Goal: Task Accomplishment & Management: Manage account settings

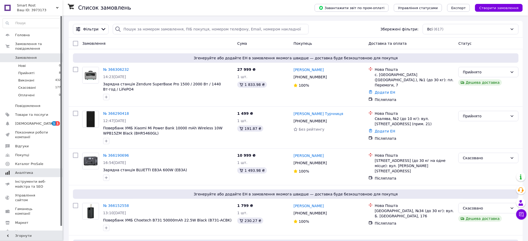
click at [28, 121] on span "[DEMOGRAPHIC_DATA]" at bounding box center [34, 123] width 39 height 5
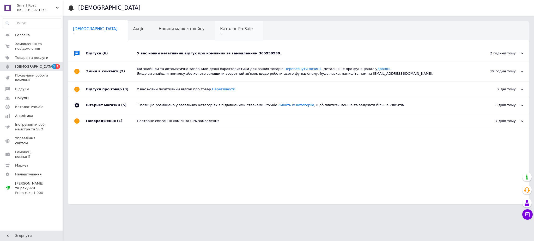
click at [220, 33] on span "1" at bounding box center [236, 34] width 33 height 4
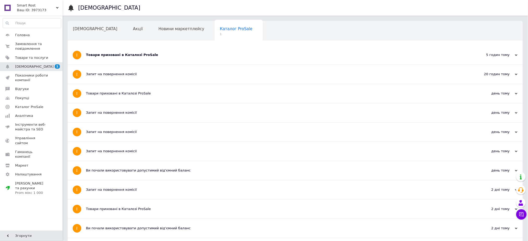
click at [192, 60] on div "Товари приховані в Каталозі ProSale" at bounding box center [276, 55] width 380 height 19
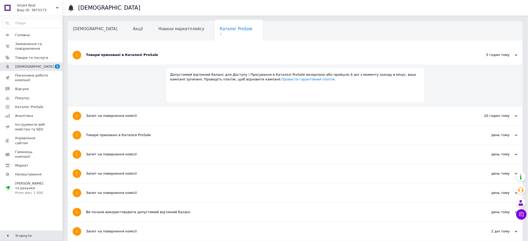
click at [192, 59] on div "Товари приховані в Каталозі ProSale" at bounding box center [276, 55] width 380 height 19
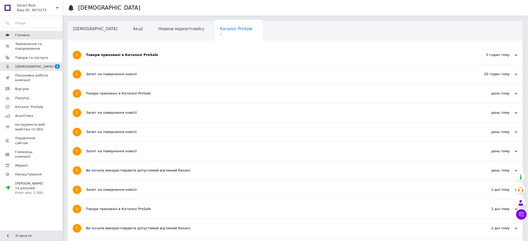
click at [33, 37] on span "Головна" at bounding box center [31, 35] width 33 height 5
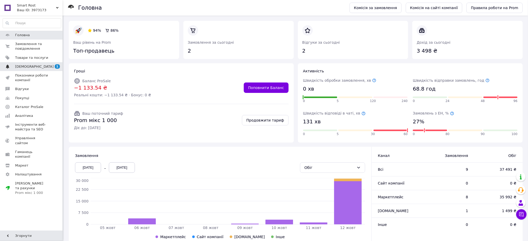
click at [26, 69] on link "Сповіщення 1" at bounding box center [32, 66] width 64 height 9
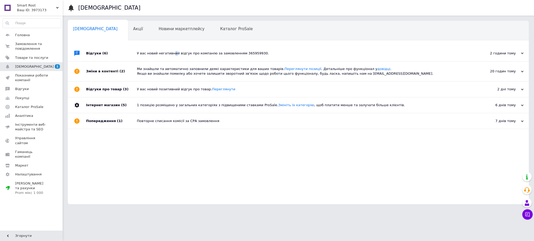
click at [171, 46] on div "У вас новий негативний відгук про компанію за замовленням 365959930." at bounding box center [304, 54] width 335 height 16
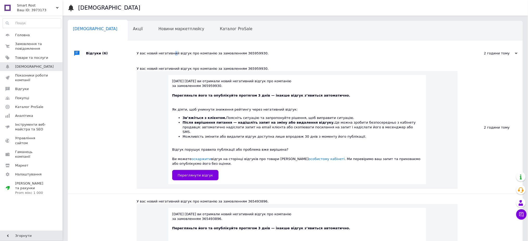
click at [171, 46] on div "У вас новий негативний відгук про компанію за замовленням 365959930." at bounding box center [301, 54] width 329 height 16
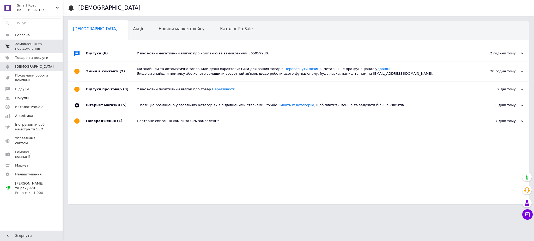
click at [40, 43] on span "Замовлення та повідомлення" at bounding box center [31, 46] width 33 height 9
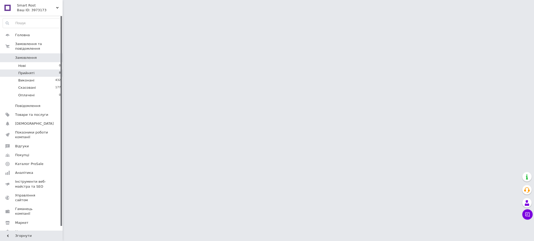
click at [40, 70] on li "Прийняті 8" at bounding box center [32, 73] width 64 height 7
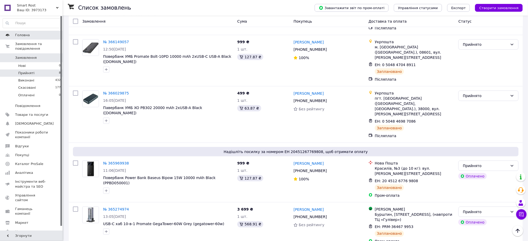
scroll to position [110, 0]
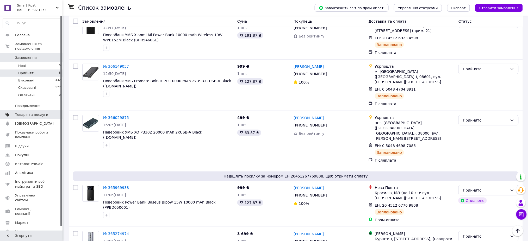
click at [20, 113] on link "Товари та послуги" at bounding box center [32, 115] width 64 height 9
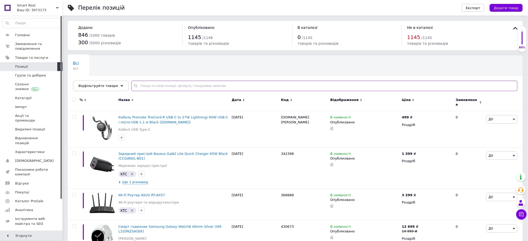
click at [159, 85] on input "text" at bounding box center [324, 86] width 387 height 10
paste input "U0722889"
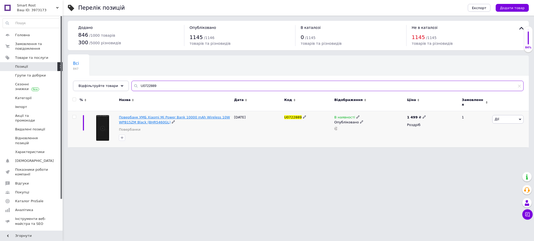
type input "U0722889"
click at [153, 119] on span "Повербанк УМБ Xiaomi Mi Power Bank 10000 mAh Wireless 10W WPB15ZM Black (BHR546…" at bounding box center [174, 120] width 111 height 9
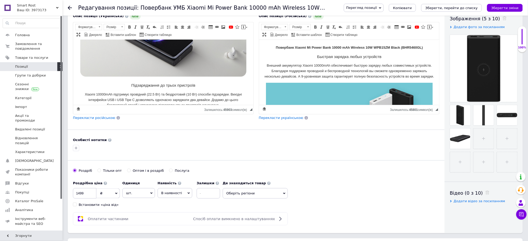
scroll to position [139, 0]
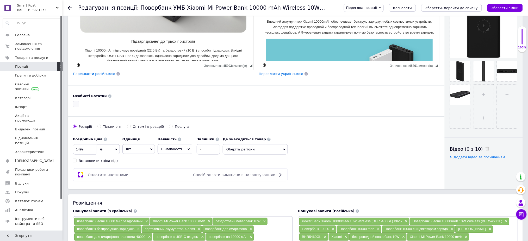
click at [77, 104] on icon "button" at bounding box center [76, 104] width 4 height 4
click at [90, 130] on div "Brain" at bounding box center [105, 129] width 59 height 5
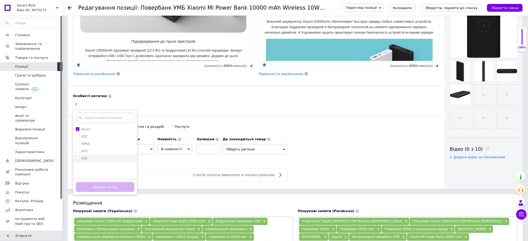
checkbox input "true"
click at [106, 189] on button "Додати мітку" at bounding box center [105, 188] width 59 height 10
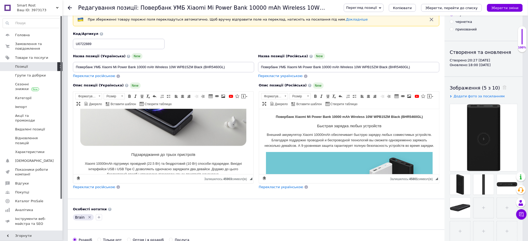
scroll to position [0, 0]
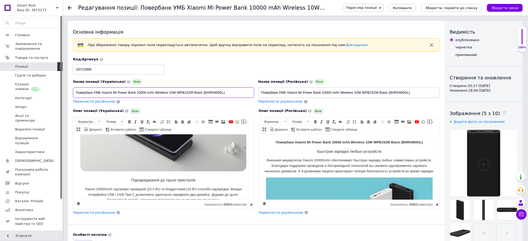
click at [152, 93] on input "Повербанк УМБ Xiaomi Mi Power Bank 10000 mAh Wireless 10W WPB15ZM Black (BHR546…" at bounding box center [163, 93] width 181 height 10
click at [229, 89] on input "Повербанк УМБ Xiaomi Mi Power Bank 10000 mAh Wireless 10W WPB15ZM Black (BHR546…" at bounding box center [163, 93] width 181 height 10
drag, startPoint x: 230, startPoint y: 94, endPoint x: 204, endPoint y: 93, distance: 25.8
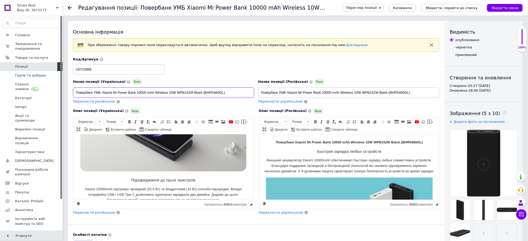
click at [204, 93] on input "Повербанк УМБ Xiaomi Mi Power Bank 10000 mAh Wireless 10W WPB15ZM Black (BHR546…" at bounding box center [163, 93] width 181 height 10
click at [86, 69] on input "U0722889" at bounding box center [119, 69] width 92 height 10
click at [133, 92] on input "Повербанк УМБ Xiaomi Mi Power Bank 10000 mAh Wireless 10W WPB15ZM Black (BHR546…" at bounding box center [163, 93] width 181 height 10
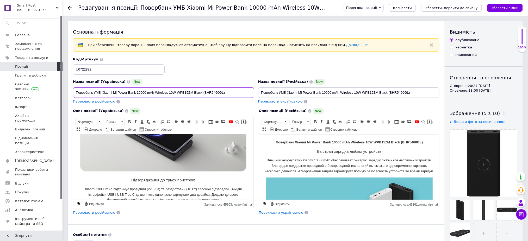
click at [133, 92] on input "Повербанк УМБ Xiaomi Mi Power Bank 10000 mAh Wireless 10W WPB15ZM Black (BHR546…" at bounding box center [163, 93] width 181 height 10
click at [143, 66] on input "U0722889" at bounding box center [119, 69] width 92 height 10
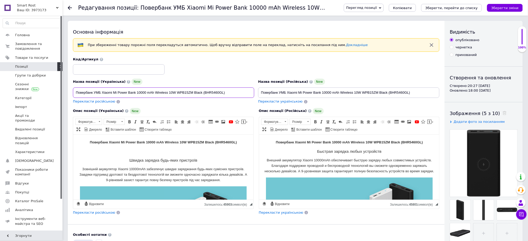
click at [231, 93] on input "Повербанк УМБ Xiaomi Mi Power Bank 10000 mAh Wireless 10W WPB15ZM Black (BHR546…" at bounding box center [163, 93] width 181 height 10
click at [230, 94] on input "Повербанк УМБ Xiaomi Mi Power Bank 10000 mAh Wireless 10W WPB15ZM Black (BHR546…" at bounding box center [163, 93] width 181 height 10
click at [230, 93] on input "Повербанк УМБ Xiaomi Mi Power Bank 10000 mAh Wireless 10W WPB15ZM Black (BHR546…" at bounding box center [163, 93] width 181 height 10
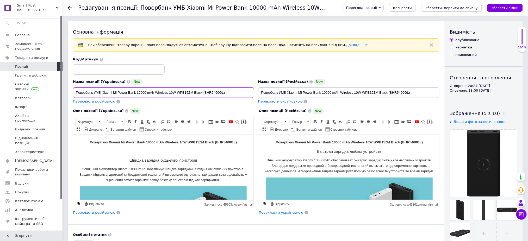
click at [227, 91] on input "Повербанк УМБ Xiaomi Mi Power Bank 10000 mAh Wireless 10W WPB15ZM Black (BHR546…" at bounding box center [163, 93] width 181 height 10
drag, startPoint x: 201, startPoint y: 94, endPoint x: 103, endPoint y: 93, distance: 97.8
click at [102, 94] on input "Повербанк УМБ Xiaomi Mi Power Bank 10000 mAh Wireless 10W WPB15ZM Black (BHR546…" at bounding box center [163, 93] width 181 height 10
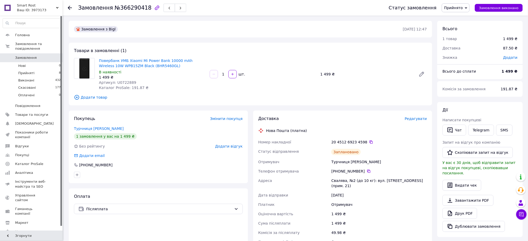
click at [117, 8] on span "№366290418" at bounding box center [133, 8] width 37 height 6
copy span "366290418"
click at [369, 142] on icon at bounding box center [371, 142] width 4 height 4
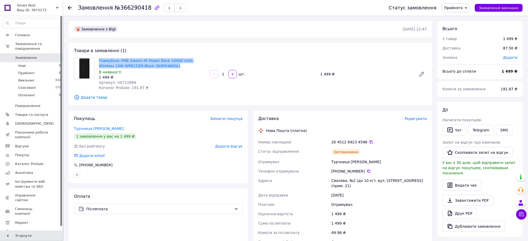
drag, startPoint x: 152, startPoint y: 67, endPoint x: 96, endPoint y: 58, distance: 56.2
click at [96, 62] on div "Повербанк УМБ Xiaomi Mi Power Bank 10000 mAh Wireless 10W WPB15ZM Black (BHR546…" at bounding box center [250, 74] width 357 height 32
copy div "Повербанк УМБ Xiaomi Mi Power Bank 10000 mAh Wireless 10W WPB15ZM Black (BHR546…"
click at [72, 7] on div at bounding box center [73, 8] width 10 height 16
click at [72, 6] on icon at bounding box center [70, 8] width 4 height 4
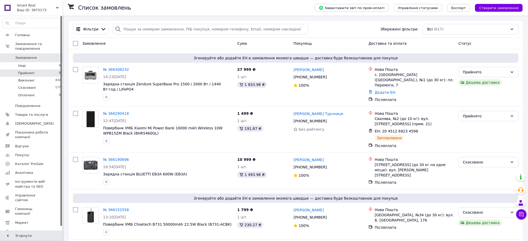
click at [39, 70] on li "Прийняті 8" at bounding box center [32, 73] width 64 height 7
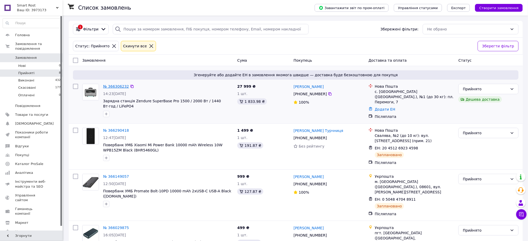
click at [119, 88] on link "№ 366306232" at bounding box center [116, 86] width 26 height 4
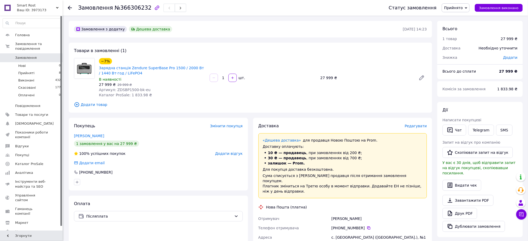
click at [124, 8] on span "№366306232" at bounding box center [133, 8] width 37 height 6
copy span "366306232"
drag, startPoint x: 134, startPoint y: 75, endPoint x: 99, endPoint y: 69, distance: 35.8
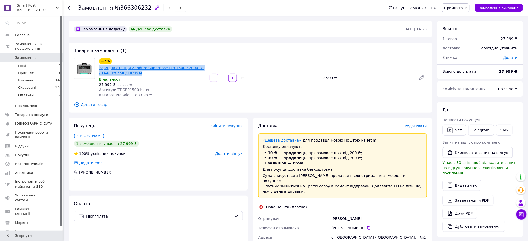
click at [99, 69] on span "Зарядна станція Zendure SuperBase Pro 1500 / 2000 Вт / 1440 Вт⋅год / LiFePO4" at bounding box center [152, 70] width 107 height 10
copy link "Зарядна станція Zendure SuperBase Pro 1500 / 2000 Вт / 1440 Вт⋅год / LiFePO4"
click at [124, 9] on span "№366306232" at bounding box center [133, 8] width 37 height 6
click at [125, 8] on span "№366306232" at bounding box center [133, 8] width 37 height 6
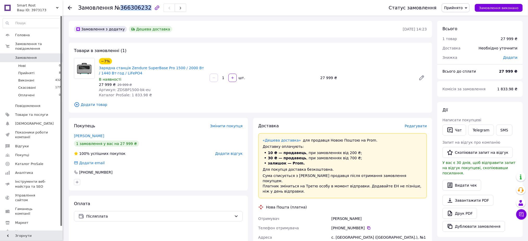
click at [124, 8] on span "№366306232" at bounding box center [133, 8] width 37 height 6
copy span "366306232"
click at [46, 70] on li "Прийняті 8" at bounding box center [32, 73] width 64 height 7
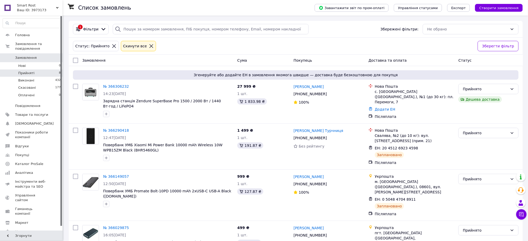
drag, startPoint x: 533, startPoint y: 191, endPoint x: 533, endPoint y: 170, distance: 21.4
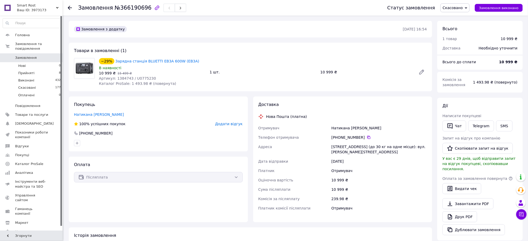
click at [123, 10] on span "№366190696" at bounding box center [133, 8] width 37 height 6
copy span "366190696"
drag, startPoint x: 193, startPoint y: 62, endPoint x: 113, endPoint y: 60, distance: 79.3
click at [113, 60] on div "−29% Зарядна станція BLUETTI EB3A 600W (EB3A)" at bounding box center [153, 61] width 108 height 7
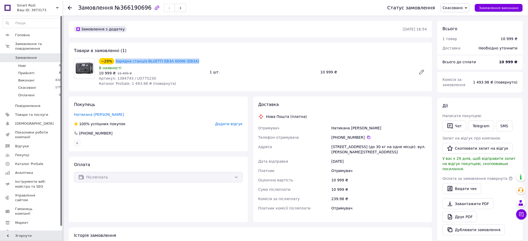
copy link "Зарядна станція BLUETTI EB3A 600W (EB3A)"
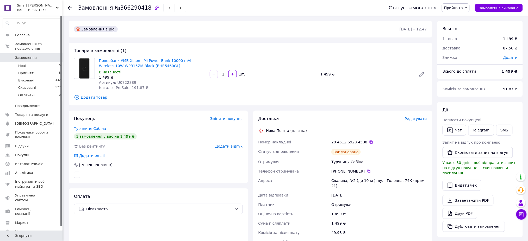
click at [120, 9] on span "№366290418" at bounding box center [133, 8] width 37 height 6
copy span "366290418"
drag, startPoint x: 366, startPoint y: 142, endPoint x: 343, endPoint y: 120, distance: 31.0
click at [370, 141] on icon at bounding box center [371, 142] width 3 height 3
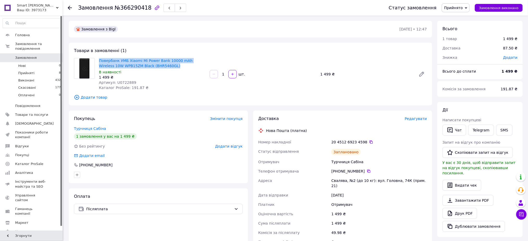
drag, startPoint x: 154, startPoint y: 67, endPoint x: 98, endPoint y: 59, distance: 56.1
click at [98, 59] on div "Повербанк УМБ Xiaomi Mi Power Bank 10000 mAh Wireless 10W WPB15ZM Black (BHR546…" at bounding box center [152, 74] width 111 height 34
copy link "Повербанк УМБ Xiaomi Mi Power Bank 10000 mAh Wireless 10W WPB15ZM Black (BHR546…"
drag, startPoint x: 115, startPoint y: 64, endPoint x: 288, endPoint y: 32, distance: 176.6
click at [288, 32] on div "Замовлення з Bigl" at bounding box center [236, 29] width 327 height 8
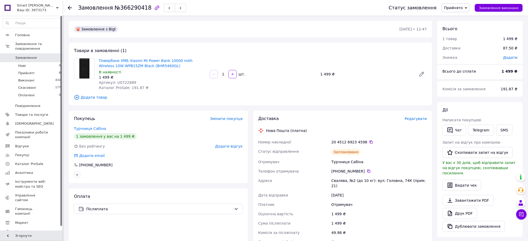
click at [125, 81] on span "Артикул: U0722889" at bounding box center [117, 83] width 37 height 4
copy span "U0722889"
click at [39, 111] on link "Товари та послуги" at bounding box center [32, 115] width 64 height 9
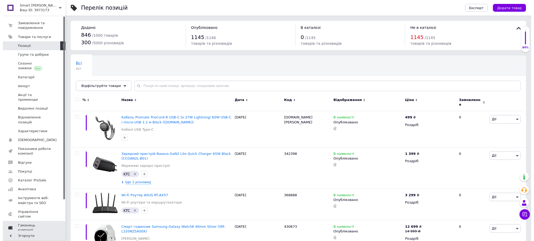
scroll to position [37, 0]
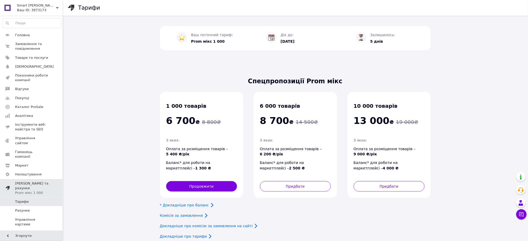
click at [46, 181] on span "Тарифи та рахунки Prom мікс 1 000" at bounding box center [38, 188] width 47 height 14
click at [27, 181] on span "Тарифи та рахунки Prom мікс 1 000" at bounding box center [31, 188] width 33 height 14
click at [33, 209] on span "Рахунки" at bounding box center [31, 211] width 33 height 5
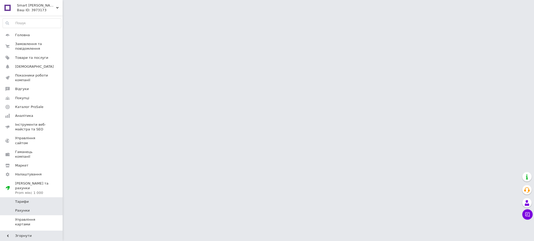
click at [35, 200] on span "Тарифи" at bounding box center [31, 202] width 33 height 5
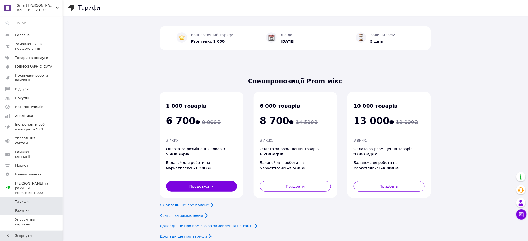
click at [35, 206] on link "Рахунки" at bounding box center [32, 210] width 64 height 9
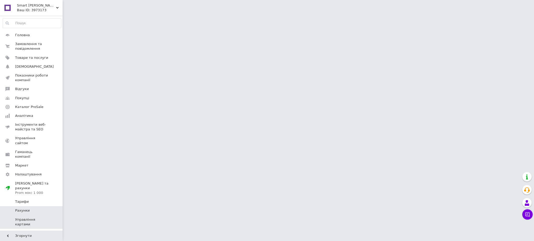
click at [35, 216] on link "Управління картами" at bounding box center [32, 223] width 64 height 14
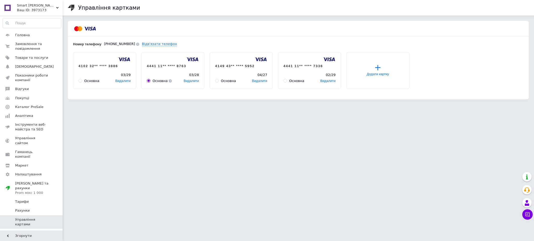
click at [37, 10] on div "Ваш ID: 3973173" at bounding box center [40, 10] width 46 height 5
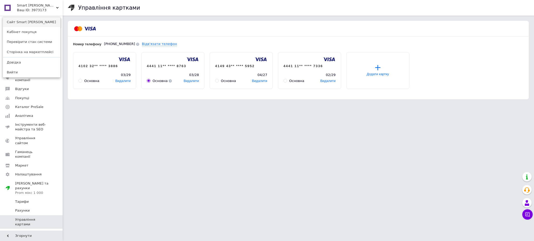
click at [27, 21] on link "Сайт Smart Rost" at bounding box center [31, 22] width 57 height 10
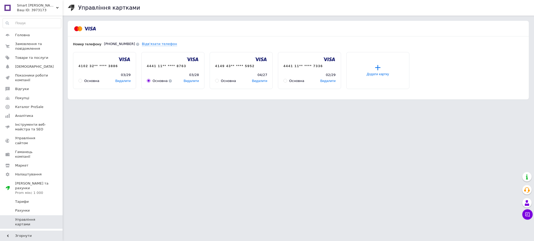
click at [34, 13] on div "Smart Rost Ваш ID: 3973173" at bounding box center [38, 8] width 47 height 16
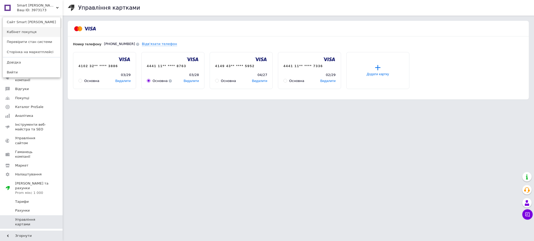
click at [32, 33] on link "Кабінет покупця" at bounding box center [31, 32] width 57 height 10
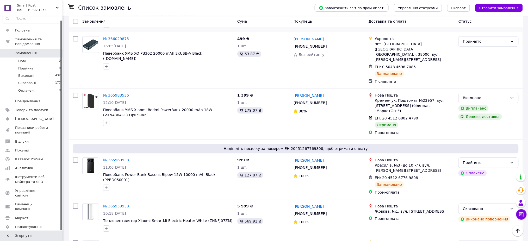
scroll to position [487, 0]
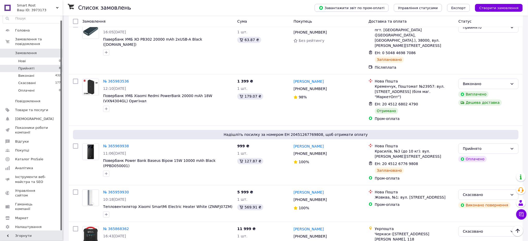
click at [47, 65] on li "Прийняті 8" at bounding box center [32, 68] width 64 height 7
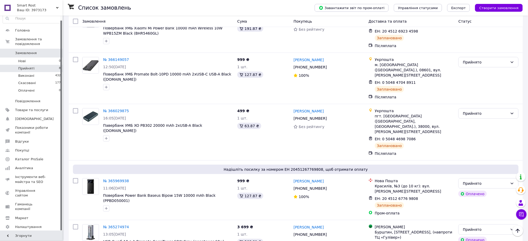
scroll to position [215, 0]
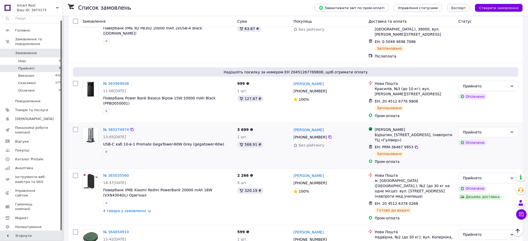
drag, startPoint x: 189, startPoint y: 119, endPoint x: 157, endPoint y: 128, distance: 33.1
click at [135, 133] on div "№ 365274974 13:05[DATE] USB-C хаб 10-в-1 Promate GegaTower-60W Grey (gegatower-…" at bounding box center [157, 146] width 155 height 42
click at [42, 80] on li "Скасовані 177" at bounding box center [32, 83] width 64 height 7
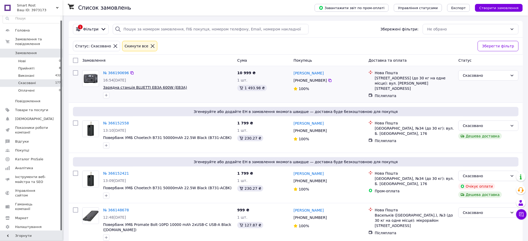
click at [129, 86] on span "Зарядна станція BLUETTI EB3A 600W (EB3A)" at bounding box center [145, 88] width 84 height 4
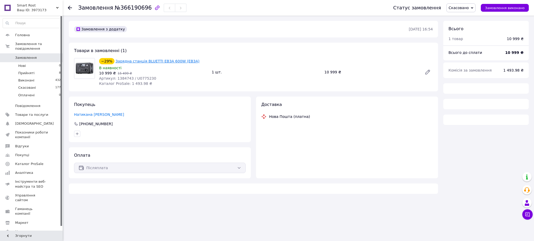
click at [130, 59] on link "Зарядна станція BLUETTI EB3A 600W (EB3A)" at bounding box center [158, 61] width 84 height 4
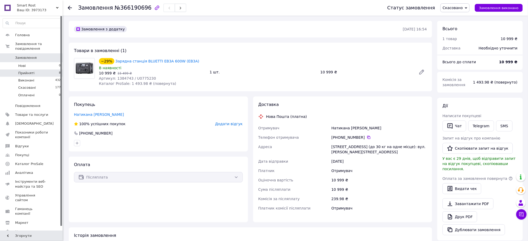
click at [43, 71] on li "Прийняті 8" at bounding box center [32, 73] width 64 height 7
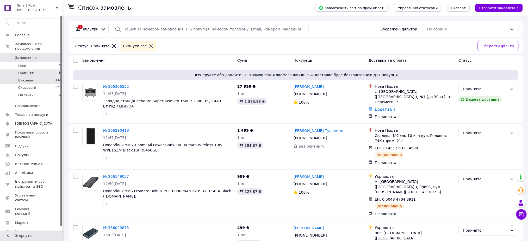
click at [35, 79] on li "Виконані 432" at bounding box center [32, 80] width 64 height 7
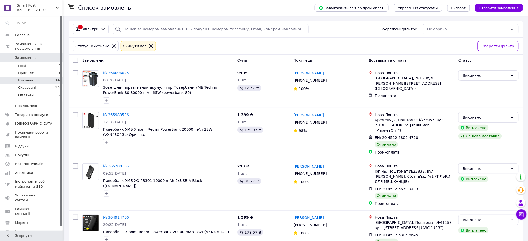
click at [36, 70] on li "Прийняті 8" at bounding box center [32, 73] width 64 height 7
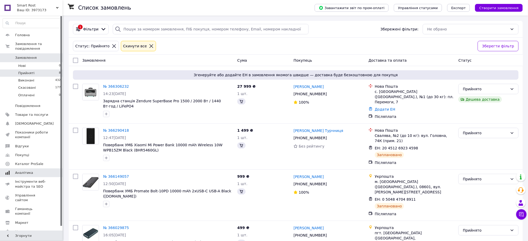
click at [34, 171] on span "Аналітика" at bounding box center [31, 173] width 33 height 5
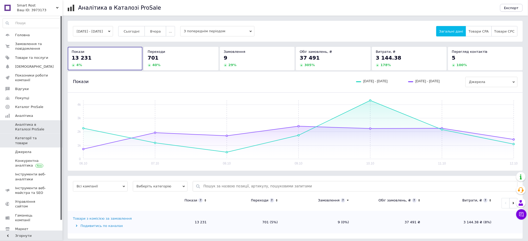
click at [37, 138] on span "Категорії та товари" at bounding box center [31, 140] width 33 height 9
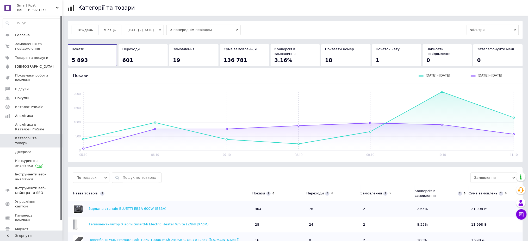
click at [164, 31] on button "05.10.2025 - 11.10.2025" at bounding box center [144, 30] width 40 height 10
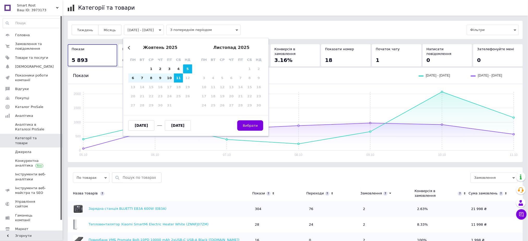
click at [112, 31] on span "Місяць" at bounding box center [110, 30] width 12 height 4
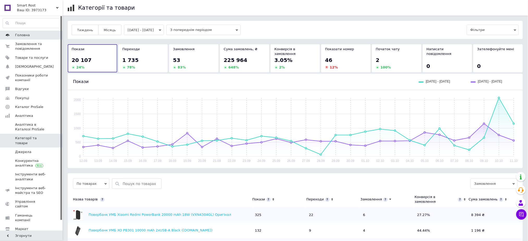
click at [34, 37] on span "Головна" at bounding box center [31, 35] width 33 height 5
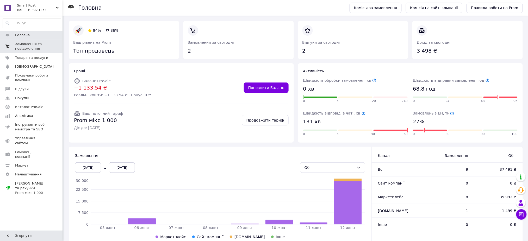
click at [29, 44] on span "Замовлення та повідомлення" at bounding box center [31, 46] width 33 height 9
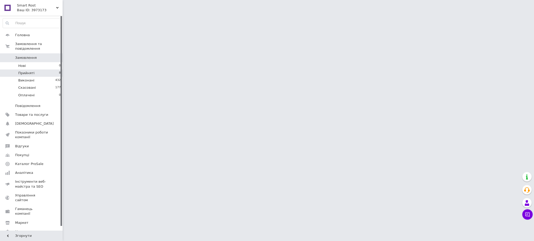
click at [28, 70] on li "Прийняті 8" at bounding box center [32, 73] width 64 height 7
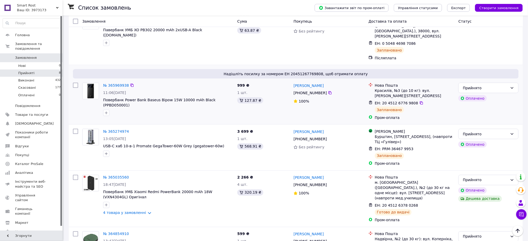
scroll to position [215, 0]
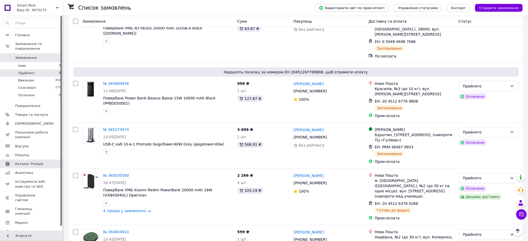
click at [34, 164] on link "Каталог ProSale" at bounding box center [32, 164] width 64 height 9
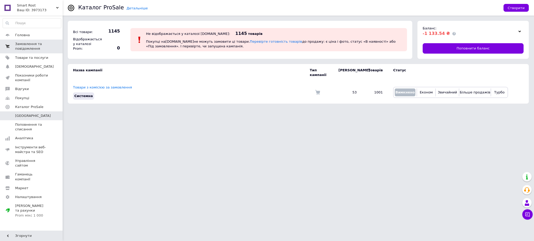
click at [42, 44] on span "Замовлення та повідомлення" at bounding box center [31, 46] width 33 height 9
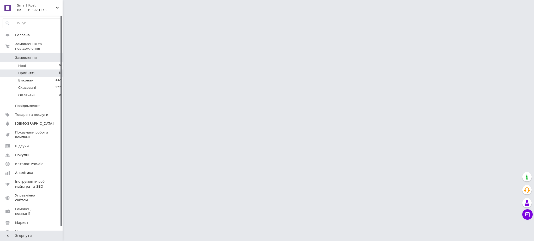
click at [54, 71] on li "Прийняті 8" at bounding box center [32, 73] width 64 height 7
click at [50, 71] on li "Прийняті 8" at bounding box center [32, 73] width 64 height 7
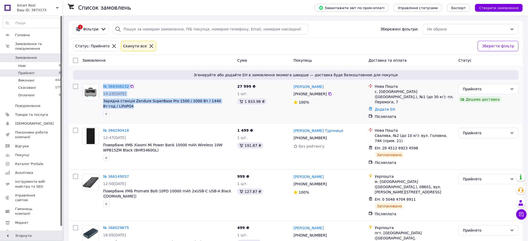
drag, startPoint x: 96, startPoint y: 102, endPoint x: 190, endPoint y: 105, distance: 93.1
click at [190, 105] on div "№ 366306232 14:23, 12.10.2025 Зарядна станція Zendure SuperBase Pro 1500 / 2000…" at bounding box center [157, 101] width 155 height 38
click at [191, 112] on div at bounding box center [168, 114] width 132 height 8
click at [109, 86] on link "№ 366306232" at bounding box center [116, 86] width 26 height 4
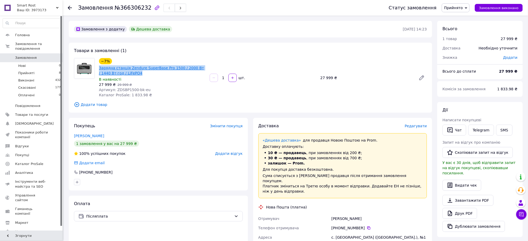
drag, startPoint x: 133, startPoint y: 73, endPoint x: 99, endPoint y: 69, distance: 35.0
click at [99, 69] on span "Зарядна станція Zendure SuperBase Pro 1500 / 2000 Вт / 1440 Вт⋅год / LiFePO4" at bounding box center [152, 70] width 107 height 10
copy link "Зарядна станція Zendure SuperBase Pro 1500 / 2000 Вт / 1440 Вт⋅год / LiFePO4"
click at [130, 90] on span "Артикул: ZDSBP1500-bk-eu" at bounding box center [125, 90] width 52 height 4
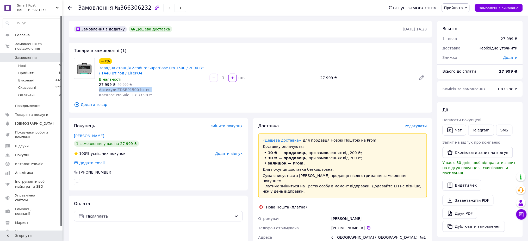
click at [130, 90] on span "Артикул: ZDSBP1500-bk-eu" at bounding box center [125, 90] width 52 height 4
copy span "Артикул: ZDSBP1500-bk-eu"
click at [148, 87] on div "Артикул: ZDSBP1500-bk-eu" at bounding box center [152, 89] width 107 height 5
drag, startPoint x: 144, startPoint y: 90, endPoint x: 114, endPoint y: 90, distance: 30.2
click at [114, 90] on div "Артикул: ZDSBP1500-bk-eu" at bounding box center [152, 89] width 107 height 5
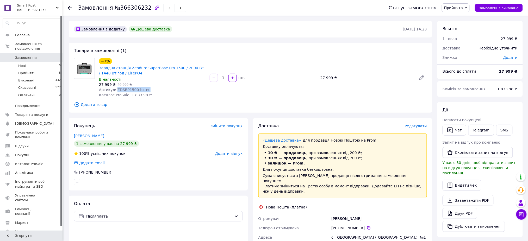
copy span "ZDSBP1500-bk-eu"
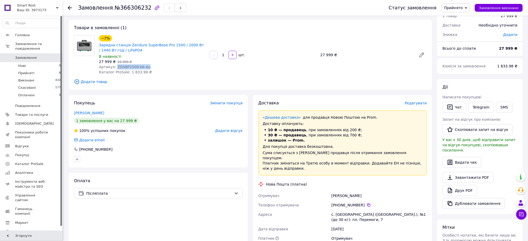
scroll to position [35, 0]
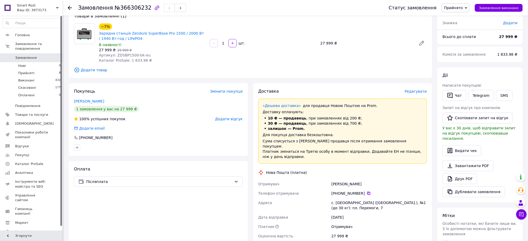
click at [367, 192] on icon at bounding box center [369, 194] width 4 height 4
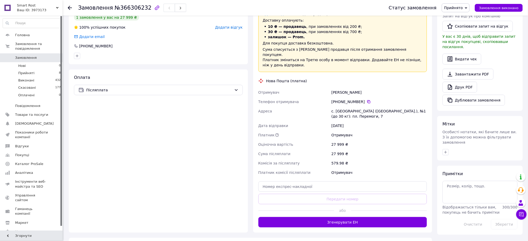
scroll to position [139, 0]
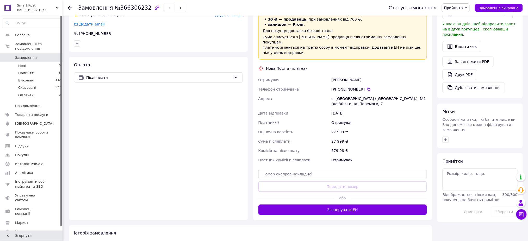
drag, startPoint x: 370, startPoint y: 74, endPoint x: 332, endPoint y: 73, distance: 37.5
click at [331, 75] on div "Парамонов Сергій" at bounding box center [380, 79] width 98 height 9
copy div "Парамонов Сергій"
drag, startPoint x: 356, startPoint y: 101, endPoint x: 327, endPoint y: 93, distance: 30.2
click at [327, 93] on div "Отримувач Парамонов Сергій Телефон отримувача +380 50 973 73 78   Адреса с. Дми…" at bounding box center [343, 120] width 171 height 90
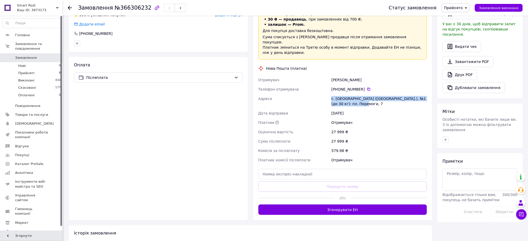
copy div "Адреса с. Дмитрівка (Кіровоградська обл.), №1 (до 30 кг): пл. Перемоги, 7"
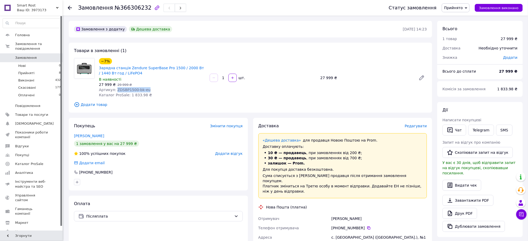
drag, startPoint x: 147, startPoint y: 90, endPoint x: 114, endPoint y: 89, distance: 32.6
click at [115, 89] on div "Артикул: ZDSBP1500-bk-eu" at bounding box center [152, 89] width 107 height 5
copy span "ZDSBP1500-bk-eu"
click at [460, 132] on button "Чат" at bounding box center [455, 130] width 24 height 11
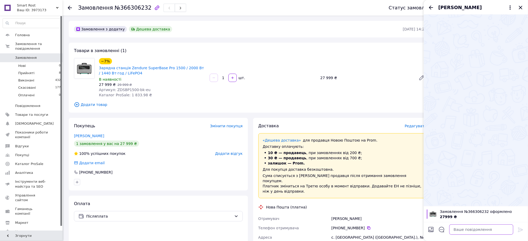
click at [464, 229] on textarea at bounding box center [482, 230] width 64 height 10
paste textarea "Дякуємо за вашу покупку в магазині Smart Rost! Ваше замовлення успішно оброблен…"
type textarea "Дякуємо за вашу покупку в магазині Smart Rost! Ваше замовлення успішно оброблен…"
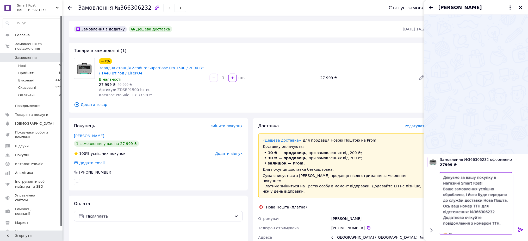
click at [482, 213] on textarea "Дякуємо за вашу покупку в магазині Smart Rost! Ваше замовлення успішно оброблен…" at bounding box center [476, 204] width 75 height 63
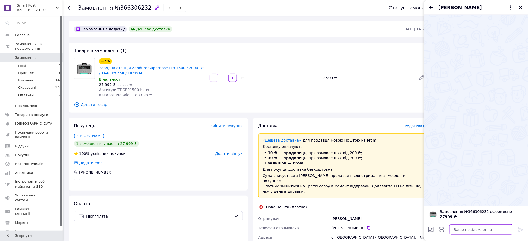
click at [469, 230] on textarea at bounding box center [482, 230] width 64 height 10
paste textarea "Дякуємо за вашу покупку в магазині Smart Rost! Ваше замовлення успішно оброблен…"
type textarea "Дякуємо за вашу покупку в магазині Smart Rost! Ваше замовлення успішно оброблен…"
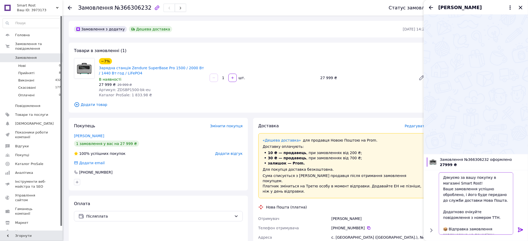
click at [475, 186] on textarea "Дякуємо за вашу покупку в магазині Smart Rost! Ваше замовлення успішно оброблен…" at bounding box center [476, 204] width 75 height 63
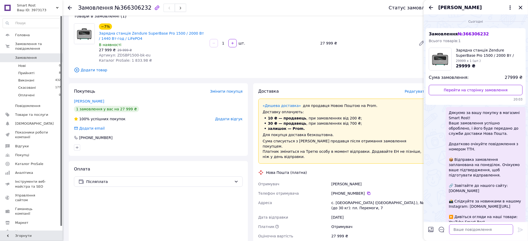
scroll to position [18, 0]
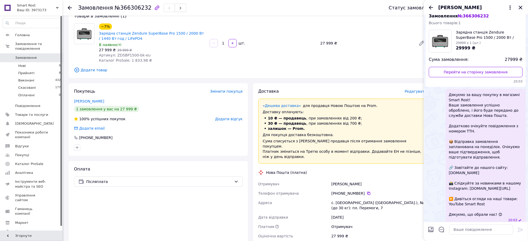
click at [523, 8] on icon "Закрити" at bounding box center [521, 7] width 6 height 6
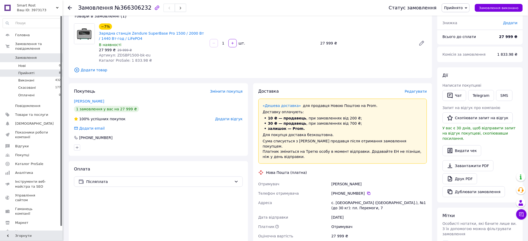
click at [48, 70] on li "Прийняті 8" at bounding box center [32, 73] width 64 height 7
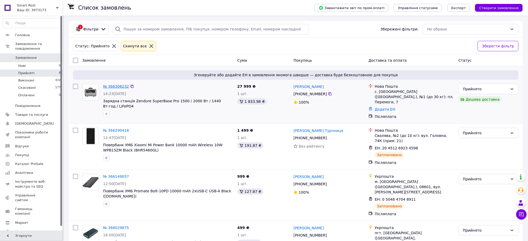
click at [119, 87] on link "№ 366306232" at bounding box center [116, 86] width 26 height 4
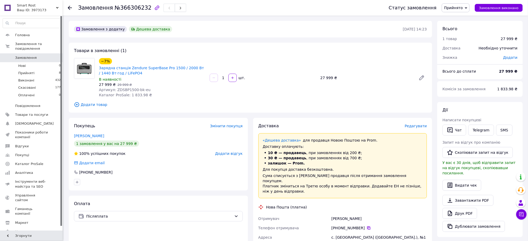
click at [367, 226] on icon at bounding box center [369, 228] width 4 height 4
click at [457, 130] on button "Чат" at bounding box center [455, 130] width 24 height 11
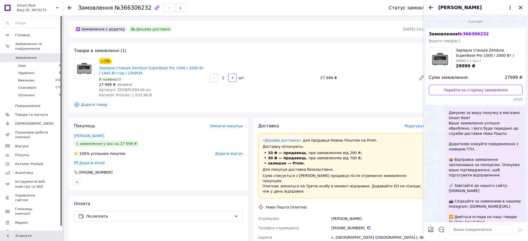
scroll to position [18, 0]
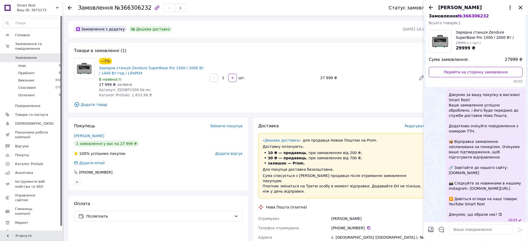
click at [520, 8] on icon "Закрити" at bounding box center [521, 7] width 6 height 6
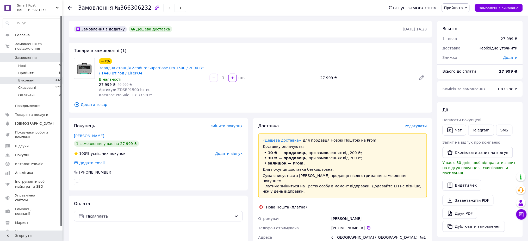
click at [31, 77] on li "Виконані 432" at bounding box center [32, 80] width 64 height 7
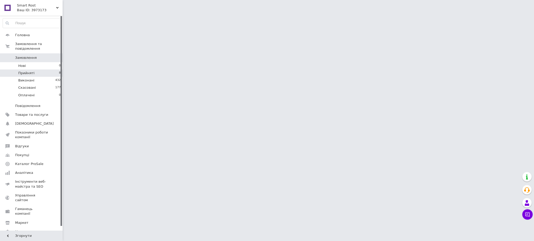
click at [29, 71] on li "Прийняті 8" at bounding box center [32, 73] width 64 height 7
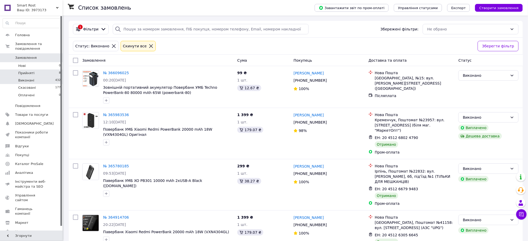
click at [39, 70] on li "Прийняті 8" at bounding box center [32, 73] width 64 height 7
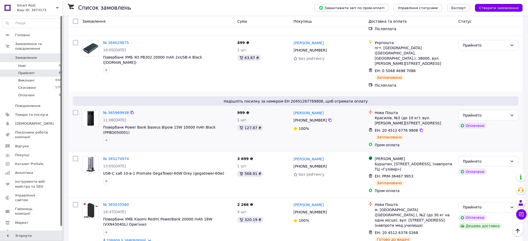
scroll to position [215, 0]
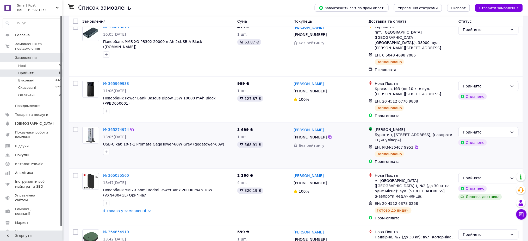
scroll to position [201, 0]
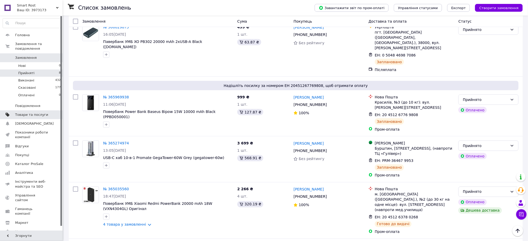
click at [38, 113] on span "Товари та послуги" at bounding box center [31, 115] width 33 height 5
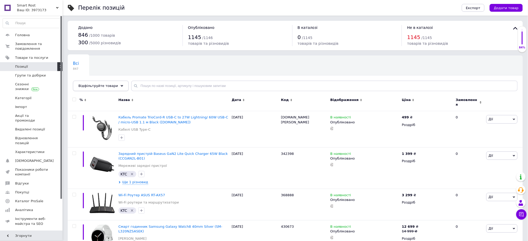
drag, startPoint x: 111, startPoint y: 84, endPoint x: 111, endPoint y: 89, distance: 5.2
click at [111, 85] on span "Відфільтруйте товари" at bounding box center [98, 86] width 40 height 4
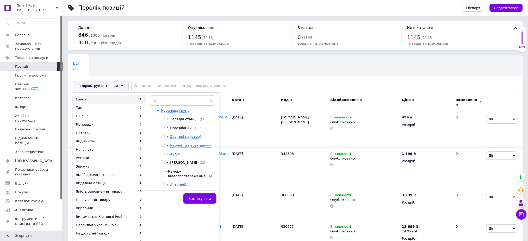
click at [178, 129] on span "Повербанки" at bounding box center [180, 128] width 21 height 4
checkbox input "true"
click at [202, 200] on span "Застосувати" at bounding box center [200, 199] width 22 height 4
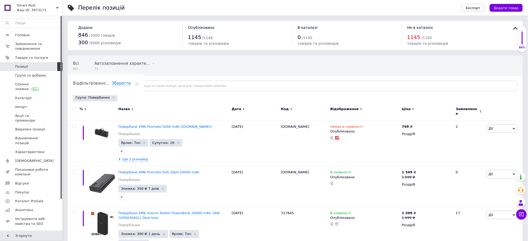
click at [412, 110] on icon at bounding box center [413, 109] width 2 height 2
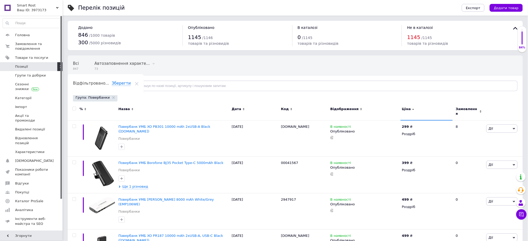
click at [413, 110] on use at bounding box center [414, 109] width 2 height 1
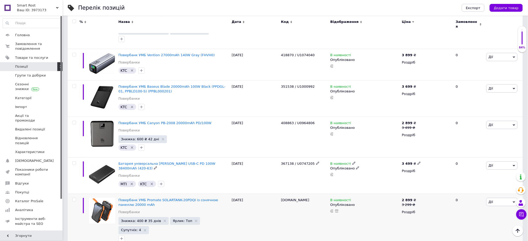
scroll to position [764, 0]
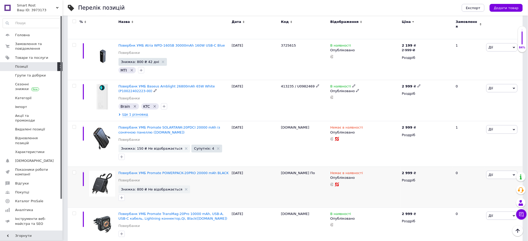
scroll to position [137, 0]
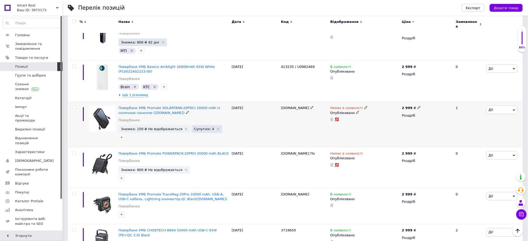
click at [288, 106] on span "solartank-20pdci.black" at bounding box center [295, 108] width 28 height 4
click at [288, 107] on span "solartank-20pdci.black" at bounding box center [295, 108] width 28 height 4
copy div "solartank-20pdci.black"
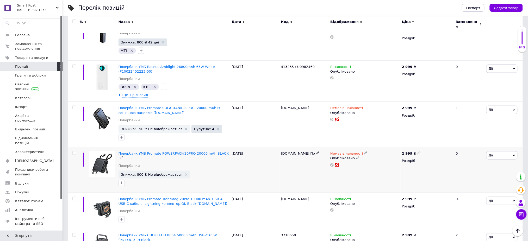
click at [298, 152] on span "[DOMAIN_NAME] По" at bounding box center [298, 154] width 34 height 4
copy div "[DOMAIN_NAME] По"
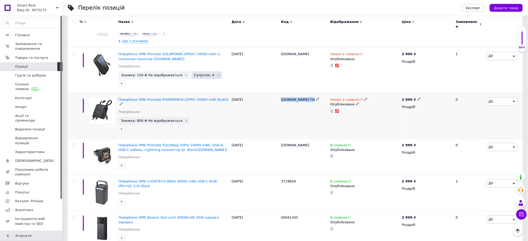
scroll to position [207, 0]
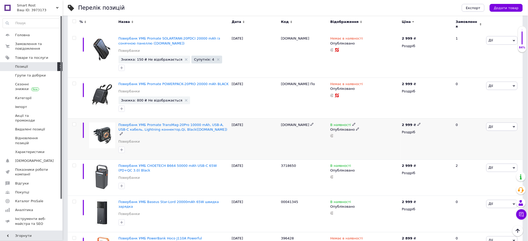
click at [290, 119] on div "[DOMAIN_NAME]" at bounding box center [304, 139] width 49 height 41
click at [294, 125] on div "[DOMAIN_NAME]" at bounding box center [304, 139] width 49 height 41
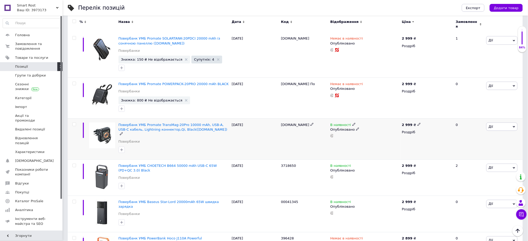
click at [353, 123] on icon at bounding box center [354, 124] width 3 height 3
click at [369, 127] on li "Немає в наявності" at bounding box center [383, 128] width 50 height 7
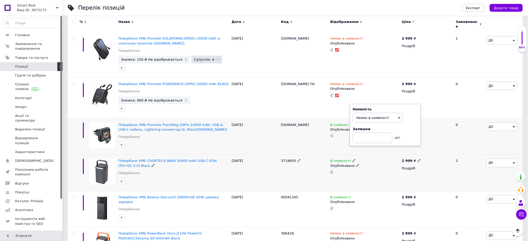
click at [270, 172] on div "[DATE]" at bounding box center [255, 173] width 49 height 37
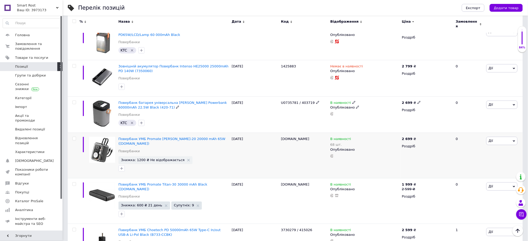
scroll to position [415, 0]
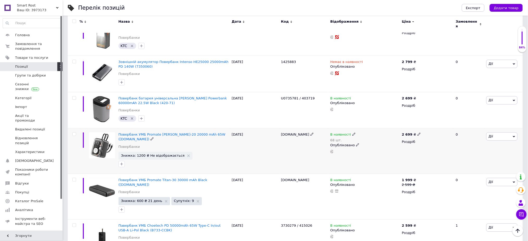
click at [303, 133] on span "[DOMAIN_NAME]" at bounding box center [295, 135] width 28 height 4
copy div "[DOMAIN_NAME]"
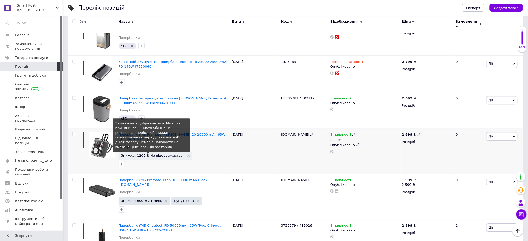
click at [139, 154] on span "Знижка: 1200 ₴ Не відображається" at bounding box center [153, 155] width 64 height 3
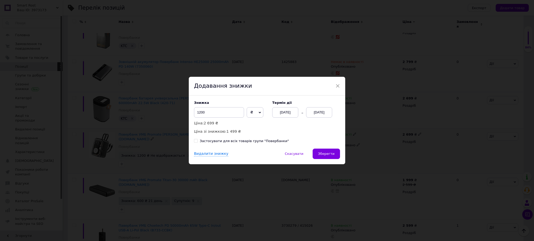
click at [320, 108] on div "[DATE]" at bounding box center [319, 112] width 26 height 10
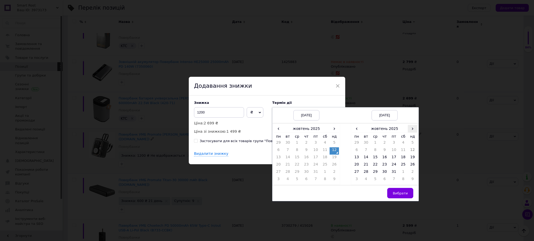
click at [412, 130] on span "›" at bounding box center [412, 129] width 9 height 8
click at [413, 165] on td "23" at bounding box center [412, 165] width 9 height 7
click at [408, 191] on button "Вибрати" at bounding box center [400, 193] width 26 height 10
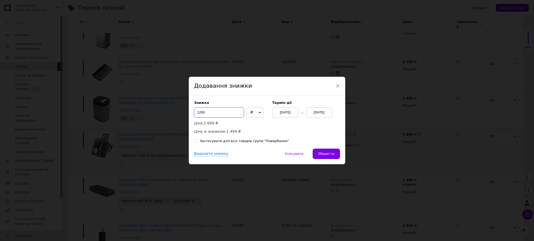
click at [224, 112] on input "1200" at bounding box center [219, 112] width 50 height 10
type input "700"
click at [325, 149] on div "Видалити знижку   Скасувати   Зберегти" at bounding box center [267, 157] width 156 height 16
click at [328, 152] on span "Зберегти" at bounding box center [326, 154] width 16 height 4
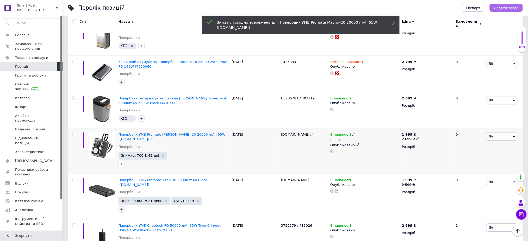
click at [513, 7] on span "Додати товар" at bounding box center [506, 8] width 25 height 4
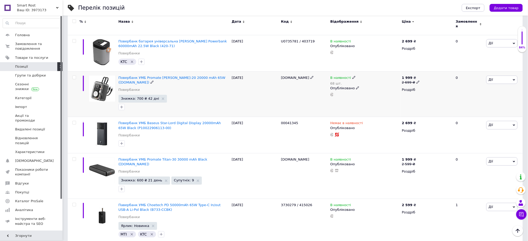
scroll to position [452, 0]
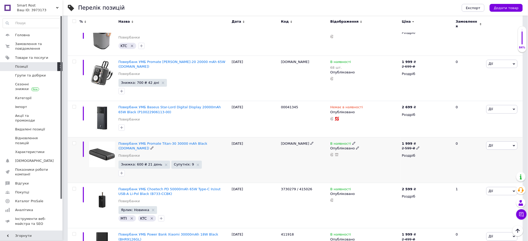
click at [287, 142] on span "[DOMAIN_NAME]" at bounding box center [295, 144] width 28 height 4
copy div "[DOMAIN_NAME]"
click at [144, 163] on span "Знижка: 600 ₴ 21 день" at bounding box center [141, 164] width 41 height 3
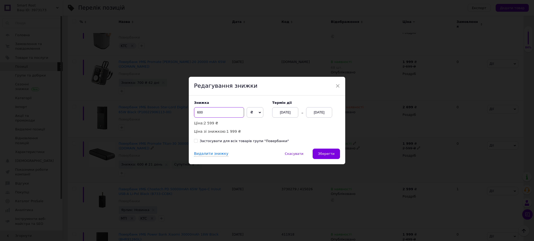
click at [213, 117] on input "600" at bounding box center [219, 112] width 50 height 10
drag, startPoint x: 213, startPoint y: 117, endPoint x: 216, endPoint y: 114, distance: 4.0
click at [216, 115] on input "600" at bounding box center [219, 112] width 50 height 10
type input "500"
click at [330, 152] on span "Зберегти" at bounding box center [326, 154] width 16 height 4
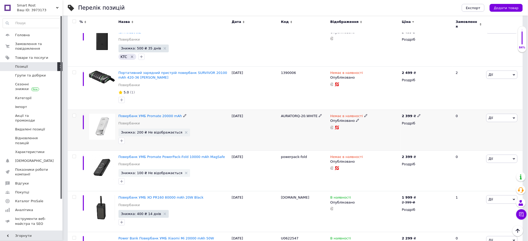
scroll to position [660, 0]
click at [287, 113] on span "AURATORQ-20.WHITE" at bounding box center [299, 115] width 37 height 4
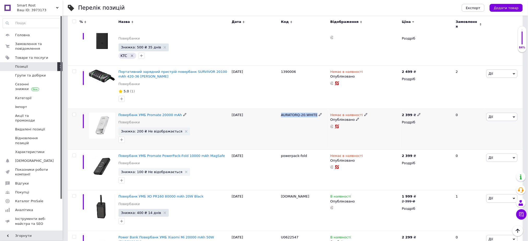
click at [287, 113] on span "AURATORQ-20.WHITE" at bounding box center [299, 115] width 37 height 4
copy div "AURATORQ-20.WHITE"
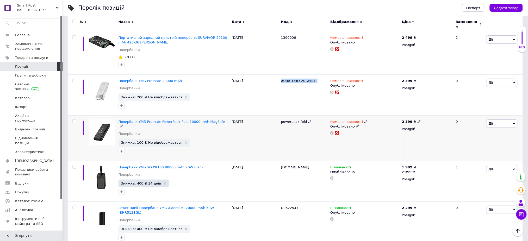
scroll to position [696, 0]
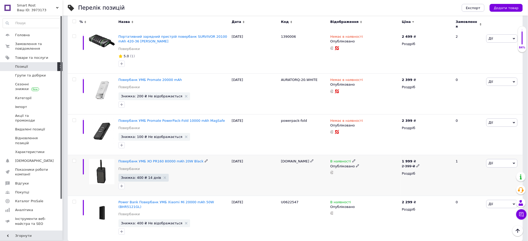
click at [294, 160] on span "[DOMAIN_NAME]" at bounding box center [295, 162] width 28 height 4
copy div "[DOMAIN_NAME]"
click at [140, 176] on span "Знижка: 400 ₴ 14 днів" at bounding box center [141, 177] width 40 height 3
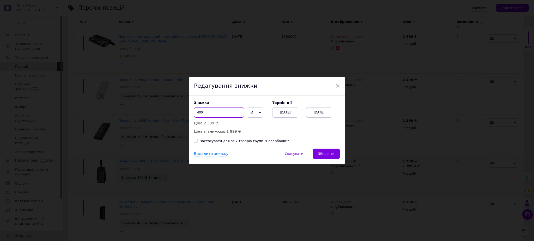
click at [214, 111] on input "400" at bounding box center [219, 112] width 50 height 10
type input "4"
type input "600"
click at [324, 155] on span "Зберегти" at bounding box center [326, 154] width 16 height 4
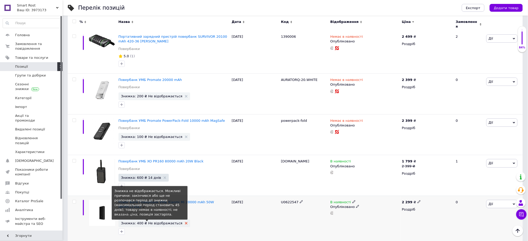
click at [185, 222] on icon at bounding box center [186, 223] width 3 height 3
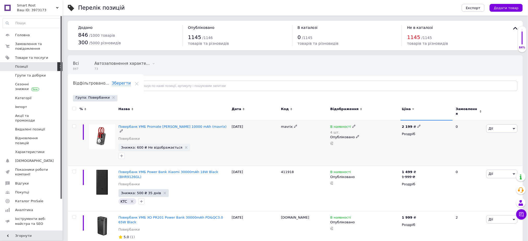
click at [290, 127] on div "mavrix" at bounding box center [304, 143] width 49 height 46
click at [287, 125] on span "mavrix" at bounding box center [287, 127] width 12 height 4
copy span "mavrix"
click at [353, 125] on icon at bounding box center [354, 126] width 3 height 3
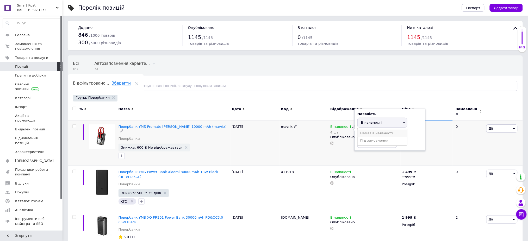
click at [370, 131] on li "Немає в наявності" at bounding box center [383, 133] width 50 height 7
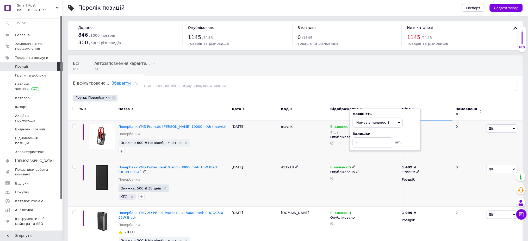
click at [288, 166] on span "411918" at bounding box center [287, 168] width 13 height 4
copy div "411918"
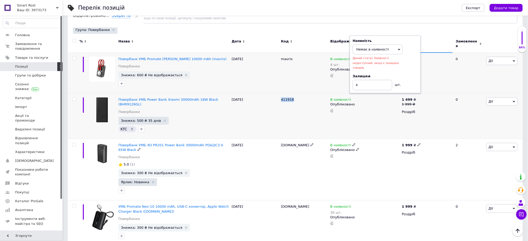
scroll to position [69, 0]
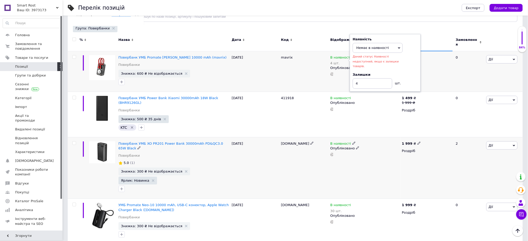
click at [285, 142] on span "PR201.black" at bounding box center [295, 144] width 28 height 4
copy div "PR201.black"
click at [353, 142] on div "В наявності" at bounding box center [344, 144] width 26 height 5
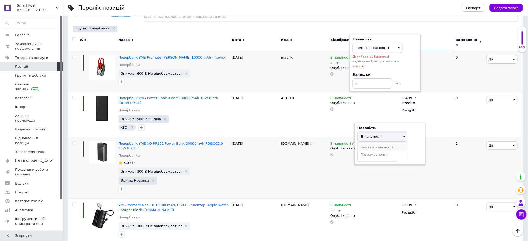
click at [373, 144] on li "Немає в наявності" at bounding box center [383, 147] width 50 height 7
click at [291, 199] on div "[DOMAIN_NAME]" at bounding box center [304, 222] width 49 height 46
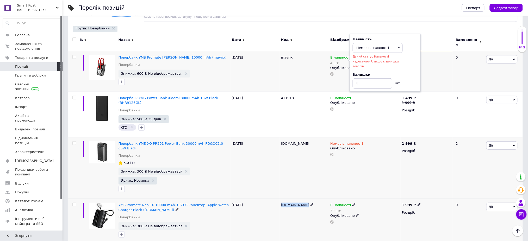
click at [291, 199] on div "[DOMAIN_NAME]" at bounding box center [304, 222] width 49 height 46
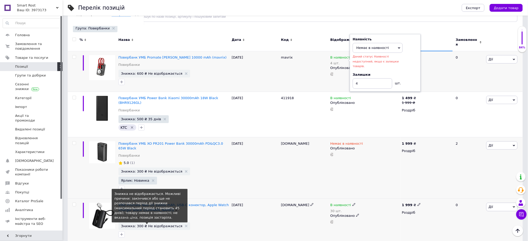
click at [152, 225] on span "Знижка: 300 ₴ Не відображається" at bounding box center [152, 226] width 62 height 3
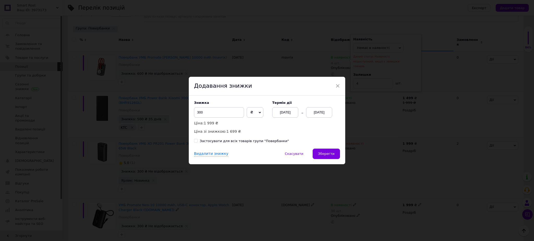
click at [318, 109] on div "[DATE]" at bounding box center [319, 112] width 26 height 10
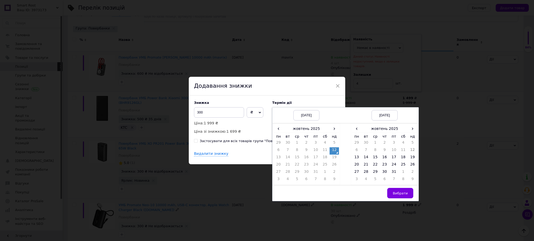
click at [415, 133] on th "нд" at bounding box center [412, 137] width 9 height 8
click at [410, 132] on span "›" at bounding box center [412, 129] width 9 height 8
click at [410, 163] on td "23" at bounding box center [412, 165] width 9 height 7
drag, startPoint x: 404, startPoint y: 194, endPoint x: 367, endPoint y: 174, distance: 42.0
click at [403, 194] on span "Вибрати" at bounding box center [400, 194] width 15 height 4
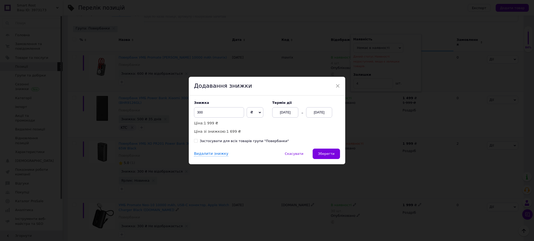
click at [330, 153] on span "Зберегти" at bounding box center [326, 154] width 16 height 4
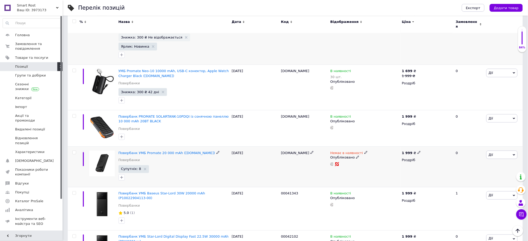
scroll to position [174, 0]
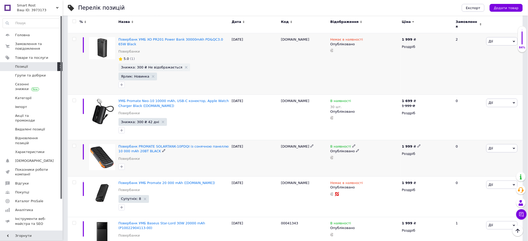
click at [302, 145] on span "solartank-10pdqi.black" at bounding box center [295, 147] width 28 height 4
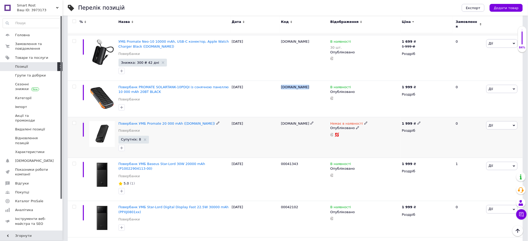
scroll to position [243, 0]
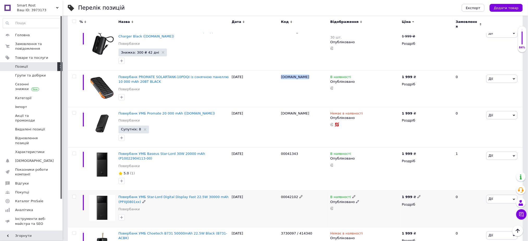
click at [507, 195] on span "Дії" at bounding box center [502, 199] width 31 height 8
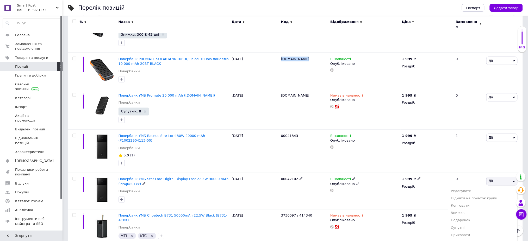
scroll to position [313, 0]
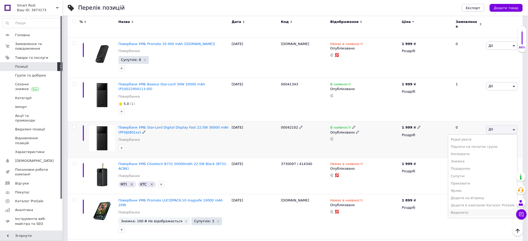
click at [462, 210] on li "Видалити" at bounding box center [483, 213] width 69 height 7
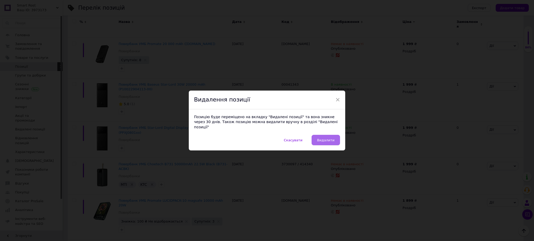
click at [326, 138] on span "Видалити" at bounding box center [325, 140] width 17 height 4
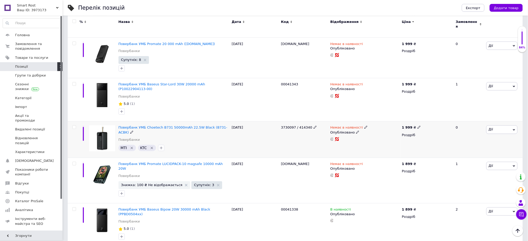
click at [286, 126] on span "3730097 / 414340" at bounding box center [296, 128] width 31 height 4
click at [303, 126] on span "3730097 / 414340" at bounding box center [296, 128] width 31 height 4
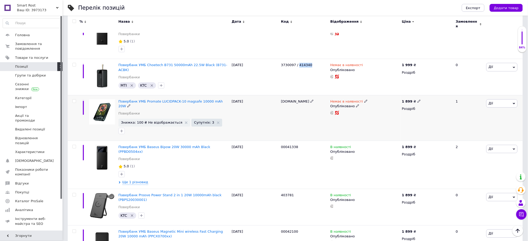
scroll to position [382, 0]
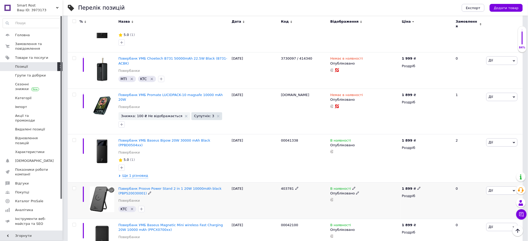
click at [287, 187] on span "403781" at bounding box center [287, 189] width 13 height 4
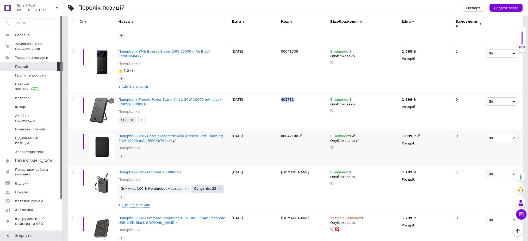
scroll to position [521, 0]
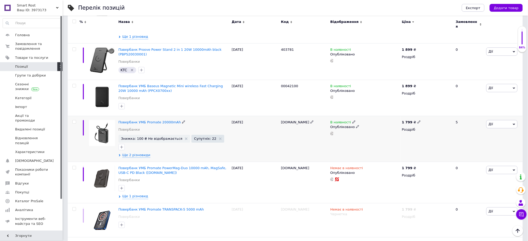
click at [294, 120] on span "[DOMAIN_NAME]" at bounding box center [295, 122] width 28 height 4
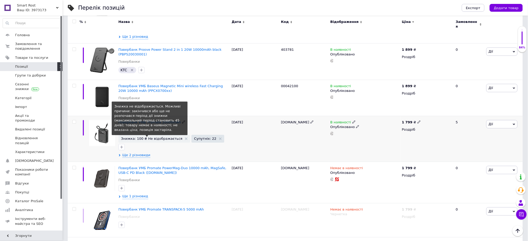
click at [154, 137] on span "Знижка: 100 ₴ Не відображається" at bounding box center [152, 138] width 62 height 3
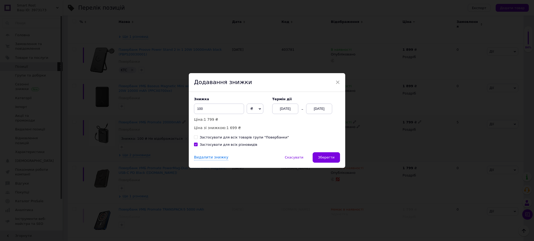
click at [325, 108] on div "[DATE]" at bounding box center [319, 109] width 26 height 10
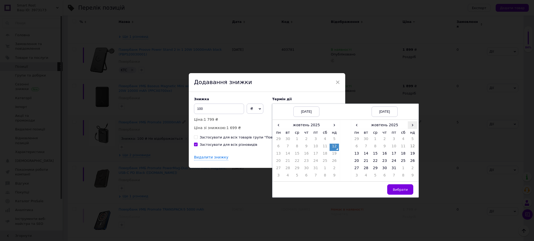
click at [412, 127] on span "›" at bounding box center [412, 125] width 9 height 8
click at [414, 165] on td "23" at bounding box center [412, 162] width 9 height 7
drag, startPoint x: 410, startPoint y: 189, endPoint x: 403, endPoint y: 183, distance: 9.2
click at [409, 189] on button "Вибрати" at bounding box center [400, 190] width 26 height 10
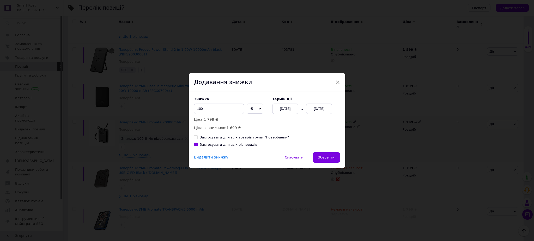
click at [331, 158] on span "Зберегти" at bounding box center [326, 158] width 16 height 4
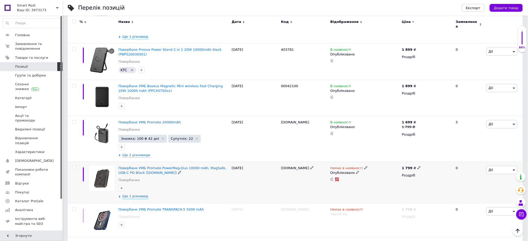
click at [290, 162] on div "powermag-duo.black" at bounding box center [304, 182] width 49 height 41
click at [291, 166] on span "powermag-duo.black" at bounding box center [295, 168] width 28 height 4
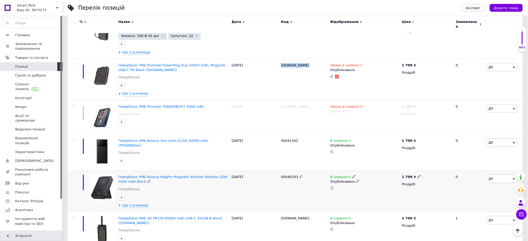
scroll to position [626, 0]
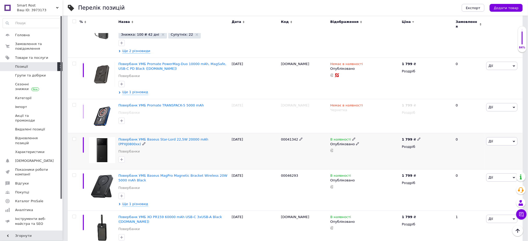
click at [353, 138] on icon at bounding box center [354, 139] width 3 height 3
click at [372, 140] on li "Немає в наявності" at bounding box center [383, 143] width 50 height 7
click at [279, 170] on div "[DATE]" at bounding box center [255, 190] width 49 height 41
click at [133, 202] on span "Ще 1 різновид" at bounding box center [136, 204] width 26 height 5
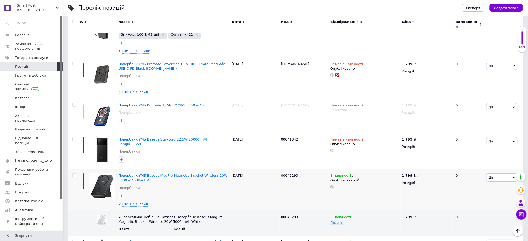
drag, startPoint x: 146, startPoint y: 133, endPoint x: 318, endPoint y: 152, distance: 172.6
click at [318, 170] on div "00046293" at bounding box center [304, 190] width 49 height 41
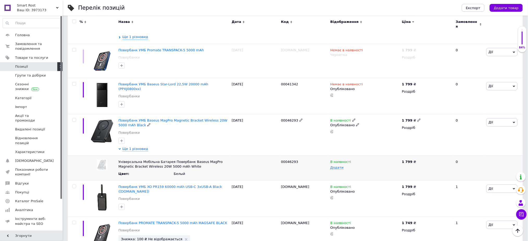
scroll to position [695, 0]
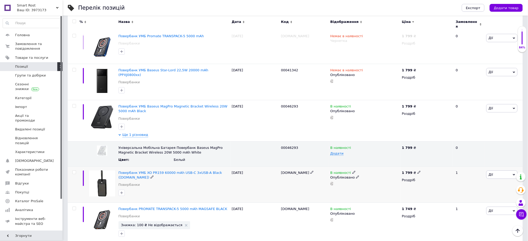
click at [293, 171] on span "[DOMAIN_NAME]" at bounding box center [295, 173] width 28 height 4
click at [353, 171] on icon at bounding box center [354, 172] width 3 height 3
click at [375, 173] on li "Немає в наявності" at bounding box center [383, 176] width 50 height 7
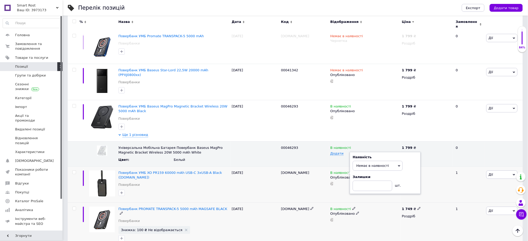
click at [292, 207] on span "[DOMAIN_NAME]" at bounding box center [295, 209] width 28 height 4
click at [347, 207] on span "В наявності" at bounding box center [341, 209] width 21 height 5
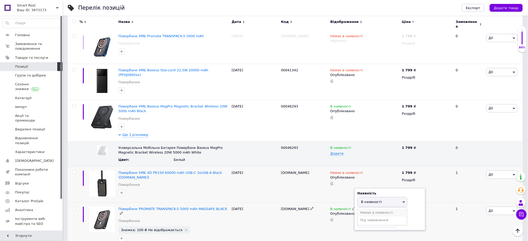
click at [367, 209] on li "Немає в наявності" at bounding box center [383, 212] width 50 height 7
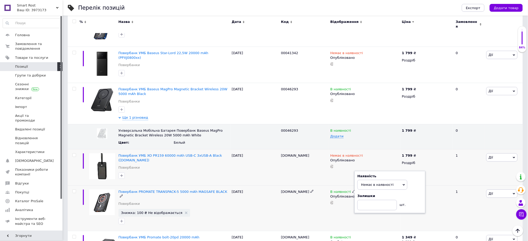
scroll to position [720, 0]
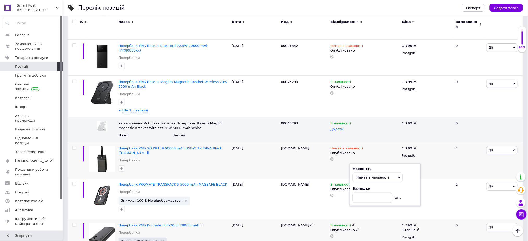
click at [297, 224] on span "[DOMAIN_NAME]" at bounding box center [295, 226] width 28 height 4
click at [356, 223] on div "В наявності" at bounding box center [365, 225] width 69 height 5
click at [353, 224] on icon at bounding box center [354, 225] width 3 height 3
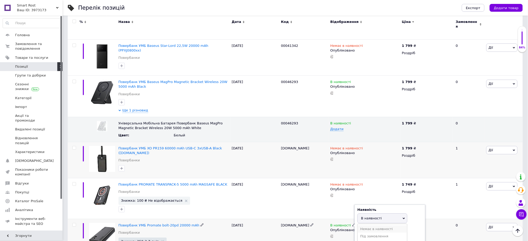
click at [366, 226] on li "Немає в наявності" at bounding box center [383, 229] width 50 height 7
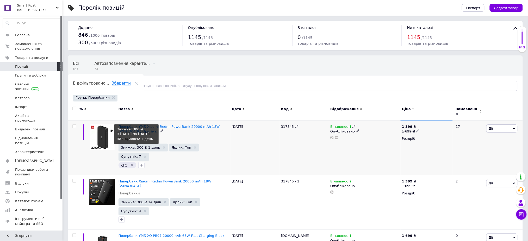
click at [147, 146] on span "Знижка: 300 ₴ 1 день" at bounding box center [140, 147] width 39 height 3
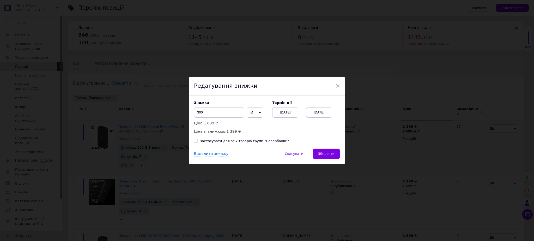
click at [287, 112] on div "29.08.2025" at bounding box center [285, 112] width 26 height 10
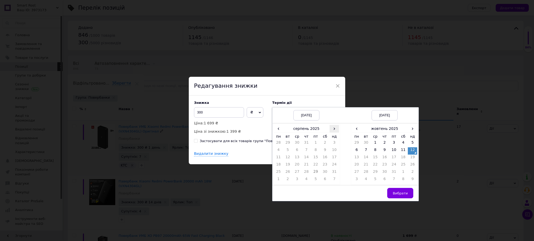
click at [331, 129] on span "›" at bounding box center [334, 129] width 9 height 8
click at [332, 131] on span "›" at bounding box center [334, 129] width 9 height 8
click at [333, 150] on td "12" at bounding box center [334, 151] width 9 height 7
click at [412, 127] on span "›" at bounding box center [412, 129] width 9 height 8
click at [415, 163] on td "23" at bounding box center [412, 165] width 9 height 7
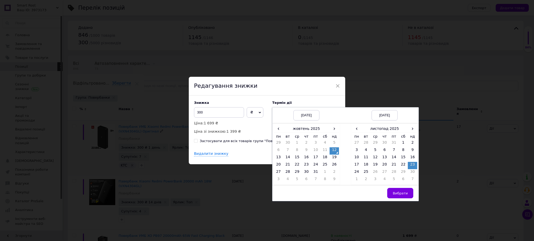
click at [414, 191] on td "Вибрати" at bounding box center [385, 194] width 68 height 16
click at [411, 192] on td "Вибрати" at bounding box center [385, 194] width 68 height 16
drag, startPoint x: 407, startPoint y: 206, endPoint x: 418, endPoint y: 193, distance: 17.4
click at [407, 204] on div "× Редагування знижки Знижка 300 ₴ % Ціна: 1 699 ₴ Ціна зі знижкою: 1 399 ₴ Терм…" at bounding box center [267, 120] width 534 height 241
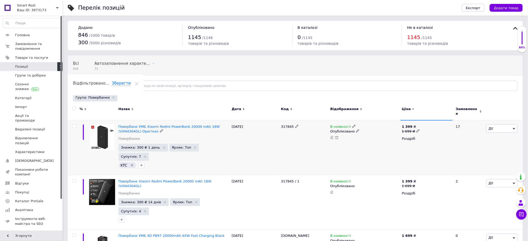
click at [146, 147] on span "Знижка: 300 ₴ 1 день" at bounding box center [144, 148] width 50 height 8
click at [141, 144] on span "Знижка: 300 ₴ 1 день" at bounding box center [144, 148] width 50 height 8
click at [142, 144] on span "Знижка: 300 ₴ 1 день" at bounding box center [144, 148] width 50 height 8
click at [141, 146] on span "Знижка: 300 ₴ 1 день" at bounding box center [140, 147] width 39 height 3
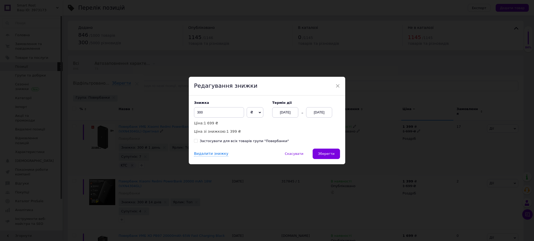
click at [286, 110] on div "29.08.2025" at bounding box center [285, 112] width 26 height 10
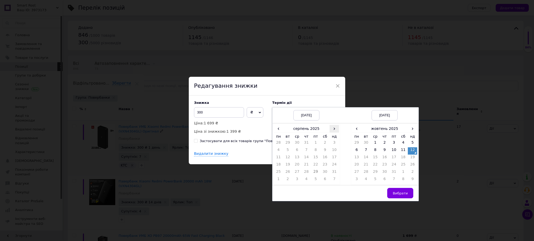
drag, startPoint x: 337, startPoint y: 135, endPoint x: 336, endPoint y: 131, distance: 4.1
click at [337, 134] on th "нд" at bounding box center [334, 137] width 9 height 8
click at [334, 128] on span "›" at bounding box center [334, 129] width 9 height 8
click at [335, 151] on td "12" at bounding box center [334, 151] width 9 height 7
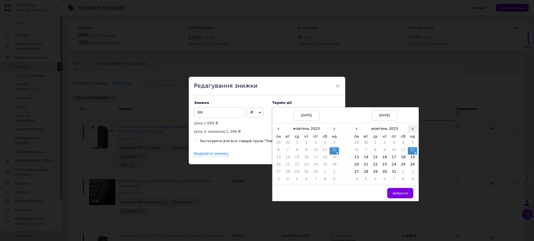
click at [414, 128] on span "›" at bounding box center [412, 129] width 9 height 8
click at [356, 130] on span "‹" at bounding box center [356, 129] width 9 height 8
click at [412, 165] on td "23" at bounding box center [412, 165] width 9 height 7
drag, startPoint x: 405, startPoint y: 193, endPoint x: 369, endPoint y: 160, distance: 48.5
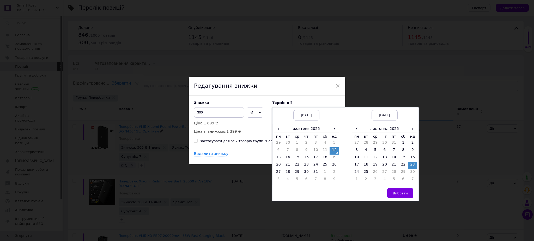
click at [404, 191] on button "Вибрати" at bounding box center [400, 193] width 26 height 10
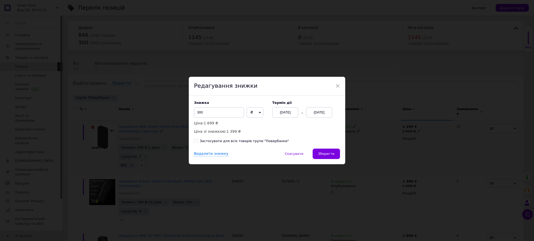
click at [330, 156] on span "Зберегти" at bounding box center [326, 154] width 16 height 4
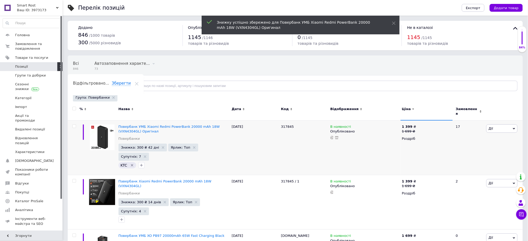
scroll to position [69, 0]
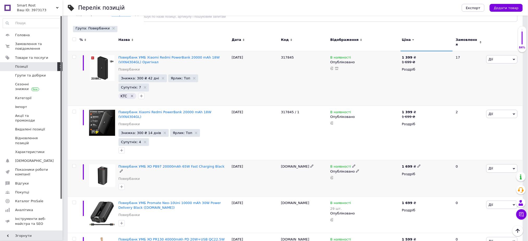
click at [284, 165] on span "[DOMAIN_NAME]" at bounding box center [295, 167] width 28 height 4
click at [332, 176] on use at bounding box center [333, 178] width 4 height 4
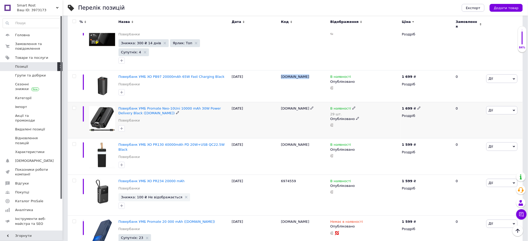
scroll to position [174, 0]
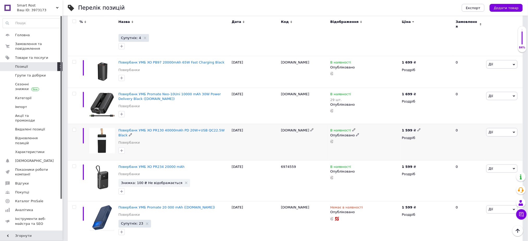
click at [294, 129] on span "PR130.black" at bounding box center [295, 131] width 28 height 4
drag, startPoint x: 160, startPoint y: 104, endPoint x: 148, endPoint y: 118, distance: 18.1
click at [148, 147] on div at bounding box center [174, 151] width 113 height 8
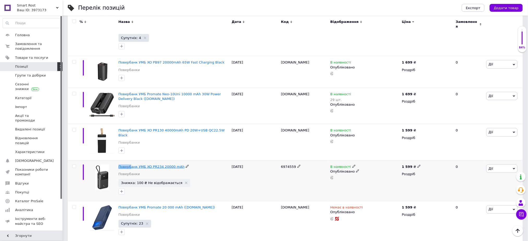
drag, startPoint x: 184, startPoint y: 139, endPoint x: 137, endPoint y: 137, distance: 46.7
click at [120, 165] on div "Повербанк УМБ XO PR234 20000 mAh" at bounding box center [174, 167] width 111 height 5
drag, startPoint x: 143, startPoint y: 137, endPoint x: 323, endPoint y: 159, distance: 181.2
click at [323, 161] on div "6974559" at bounding box center [304, 181] width 49 height 41
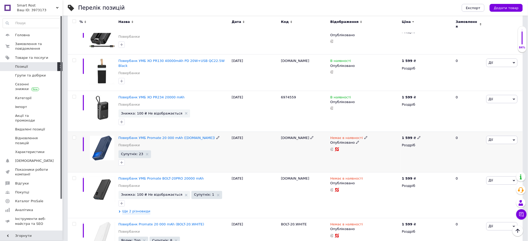
scroll to position [313, 0]
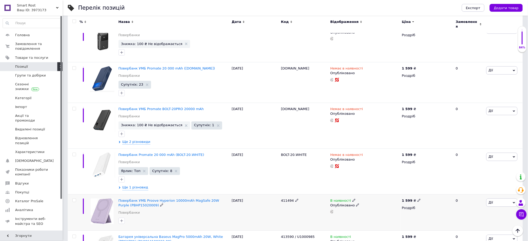
click at [285, 199] on span "411494" at bounding box center [287, 201] width 13 height 4
click at [284, 199] on span "411494" at bounding box center [287, 201] width 13 height 4
click at [124, 218] on button "button" at bounding box center [122, 221] width 6 height 6
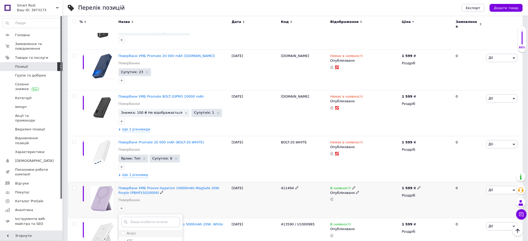
scroll to position [348, 0]
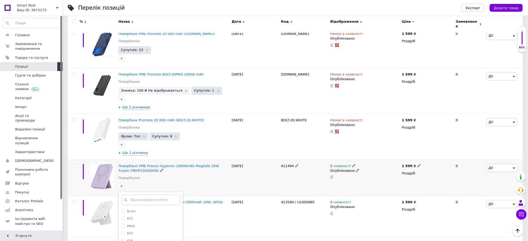
click at [230, 183] on div "Brain KTC MMA MTI ЮК Створити замiтку Додати мітку" at bounding box center [174, 187] width 113 height 8
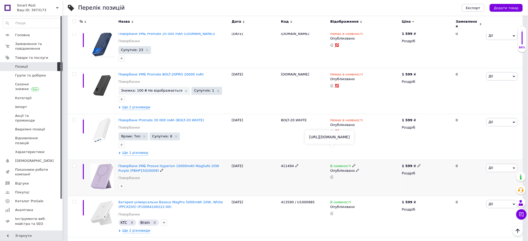
click at [332, 176] on use at bounding box center [333, 178] width 4 height 4
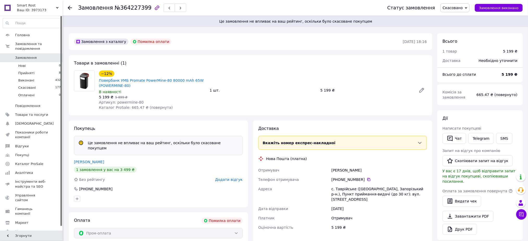
scroll to position [69, 0]
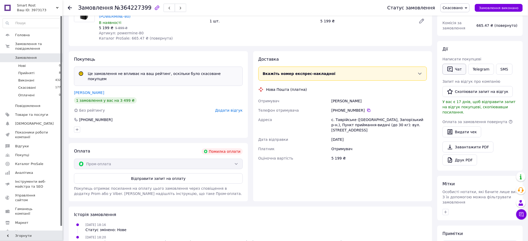
click at [460, 70] on button "Чат" at bounding box center [455, 69] width 24 height 11
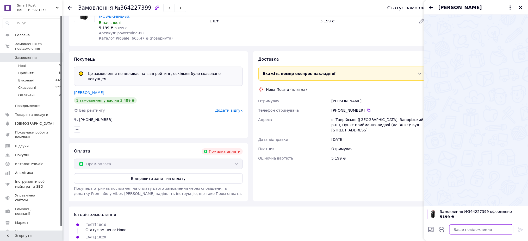
click at [483, 232] on textarea at bounding box center [482, 230] width 64 height 10
click at [452, 232] on textarea at bounding box center [482, 230] width 64 height 10
paste textarea "Добрий вечір! На жаль, замовлений Вами PowerBank наразі відсутній на складі. Пр…"
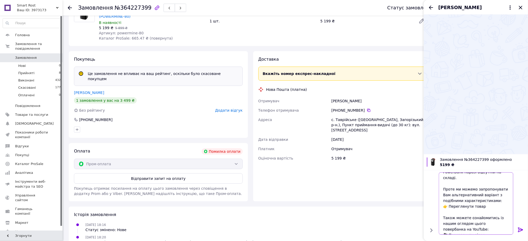
scroll to position [5, 0]
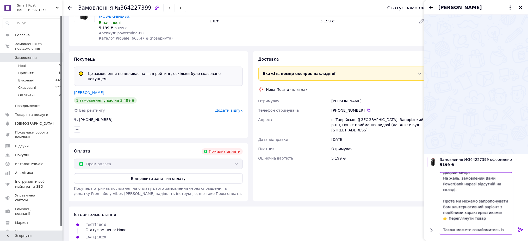
click at [468, 214] on textarea "Добрий вечір! На жаль, замовлений Вами PowerBank наразі відсутній на складі. Пр…" at bounding box center [476, 204] width 75 height 63
click at [467, 212] on textarea "Добрий вечір! На жаль, замовлений Вами PowerBank наразі відсутній на складі. Пр…" at bounding box center [476, 204] width 75 height 63
click at [466, 212] on textarea "Добрий вечір! На жаль, замовлений Вами PowerBank наразі відсутній на складі. Пр…" at bounding box center [476, 204] width 75 height 63
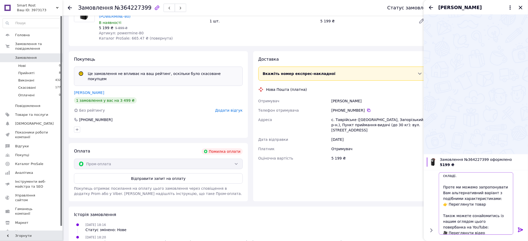
scroll to position [35, 0]
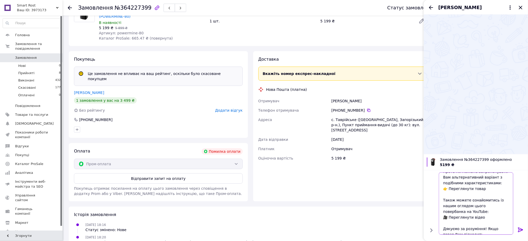
click at [489, 186] on textarea "Добрий вечір! На жаль, замовлений Вами PowerBank наразі відсутній на складі. Пр…" at bounding box center [476, 204] width 75 height 63
paste textarea "[URL][DOMAIN_NAME]"
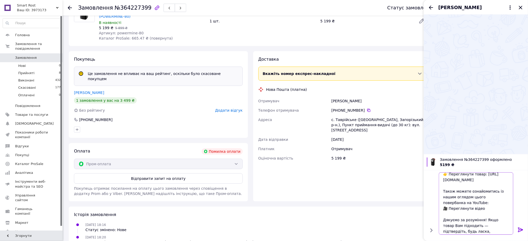
scroll to position [57, 0]
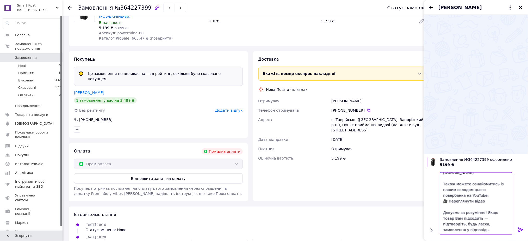
click at [496, 203] on textarea "Добрий вечір! На жаль, замовлений Вами PowerBank наразі відсутній на складі. Пр…" at bounding box center [476, 204] width 75 height 63
drag, startPoint x: 493, startPoint y: 206, endPoint x: 452, endPoint y: 208, distance: 40.2
click at [451, 208] on textarea "Добрий вечір! На жаль, замовлений Вами PowerBank наразі відсутній на складі. Пр…" at bounding box center [476, 204] width 75 height 63
paste textarea "[URL][DOMAIN_NAME]"
click at [444, 213] on textarea "Добрий вечір! На жаль, замовлений Вами PowerBank наразі відсутній на складі. Пр…" at bounding box center [476, 204] width 75 height 63
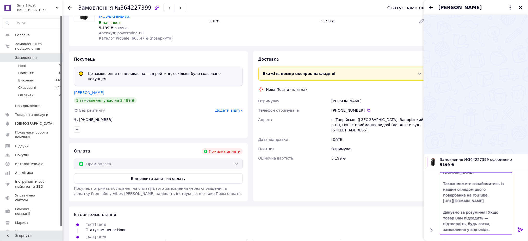
scroll to position [63, 0]
type textarea "Добрий вечір! На жаль, замовлений Вами PowerBank наразі відсутній на складі. Пр…"
click at [519, 231] on icon at bounding box center [521, 230] width 6 height 6
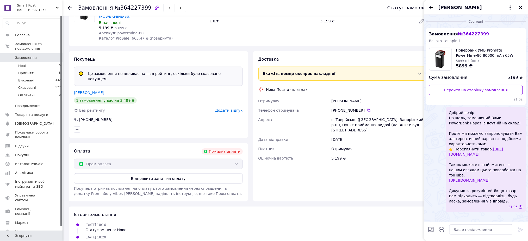
scroll to position [0, 0]
click at [36, 113] on span "Товари та послуги" at bounding box center [31, 115] width 33 height 5
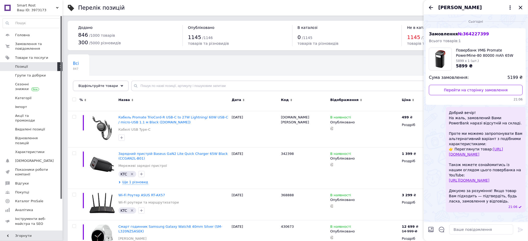
click at [95, 87] on span "Відфільтруйте товари" at bounding box center [98, 86] width 40 height 4
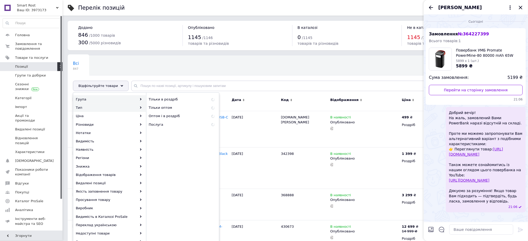
click at [96, 100] on div "Група" at bounding box center [110, 99] width 72 height 8
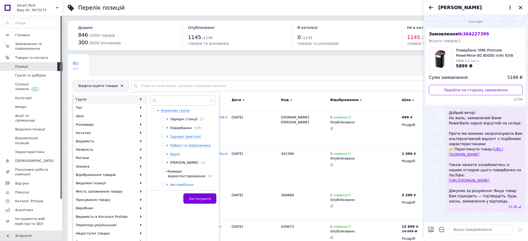
click at [163, 128] on input "checkbox" at bounding box center [162, 127] width 3 height 3
checkbox input "true"
click at [211, 197] on span "Застосувати" at bounding box center [200, 199] width 22 height 4
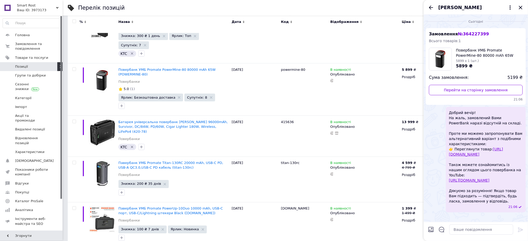
scroll to position [174, 0]
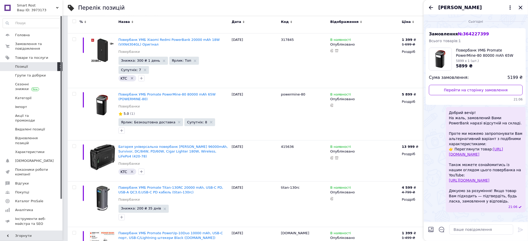
click at [522, 5] on icon "Закрити" at bounding box center [521, 7] width 6 height 6
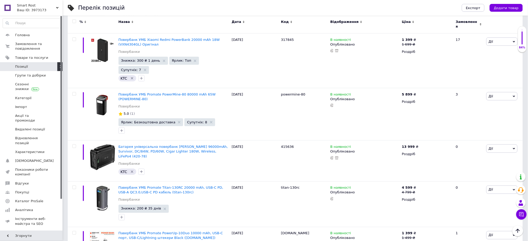
click at [358, 23] on div "Відображення" at bounding box center [365, 22] width 69 height 5
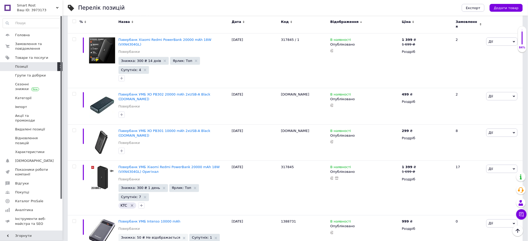
click at [414, 23] on div "Ціна" at bounding box center [427, 22] width 50 height 5
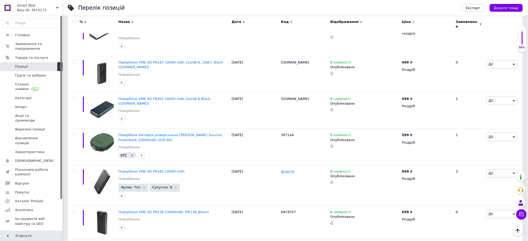
click at [414, 23] on div "Ціна" at bounding box center [427, 22] width 50 height 5
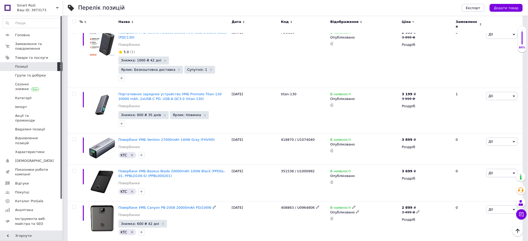
scroll to position [764, 0]
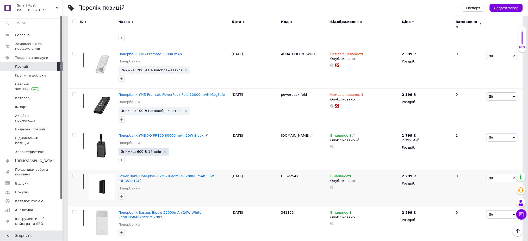
scroll to position [685, 0]
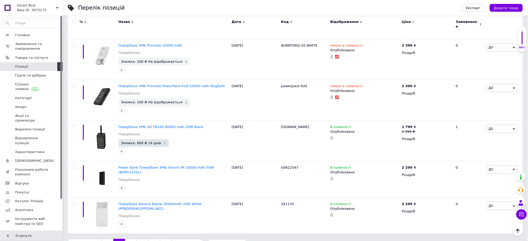
click at [102, 239] on link "1" at bounding box center [108, 244] width 12 height 11
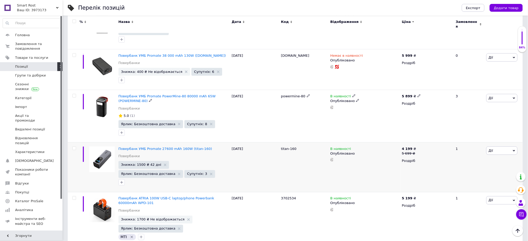
scroll to position [104, 0]
